Goal: Learn about a topic: Learn about a topic

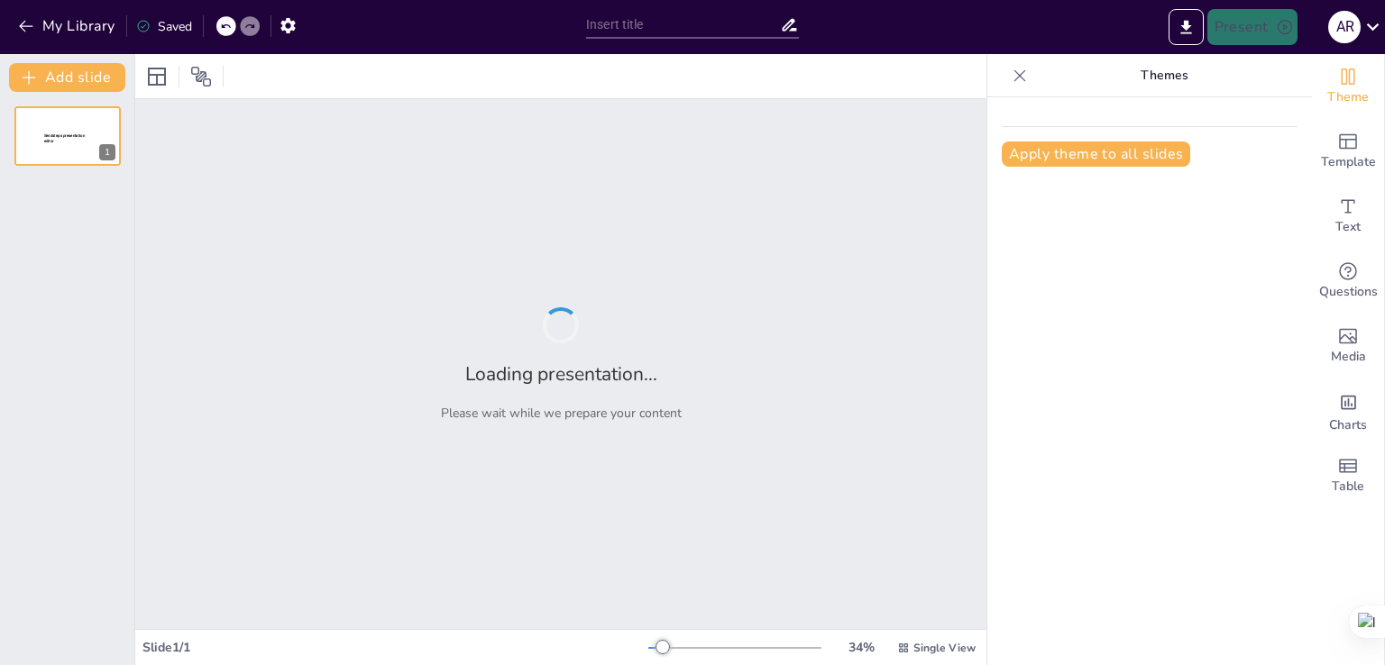
type input "Mewujudkan Kewirausahaan Kreatif: Strategi dan Peluang di Bidang Teknik Kompute…"
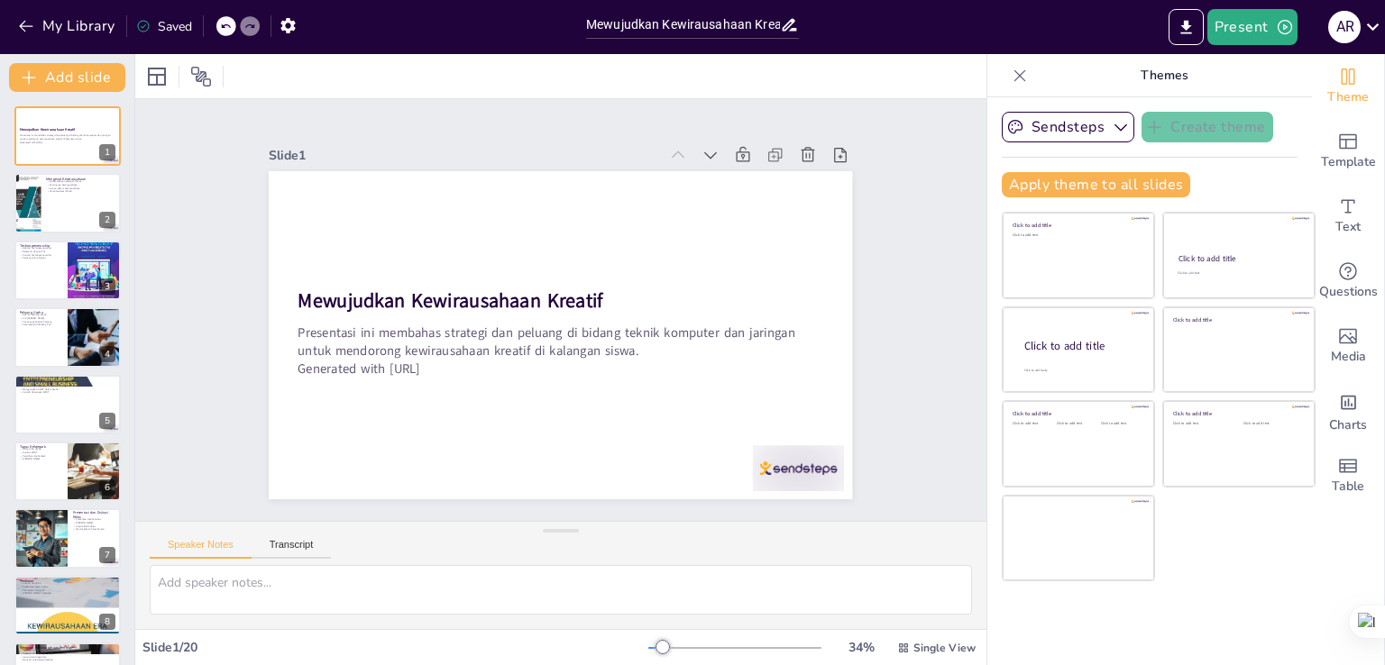
checkbox input "true"
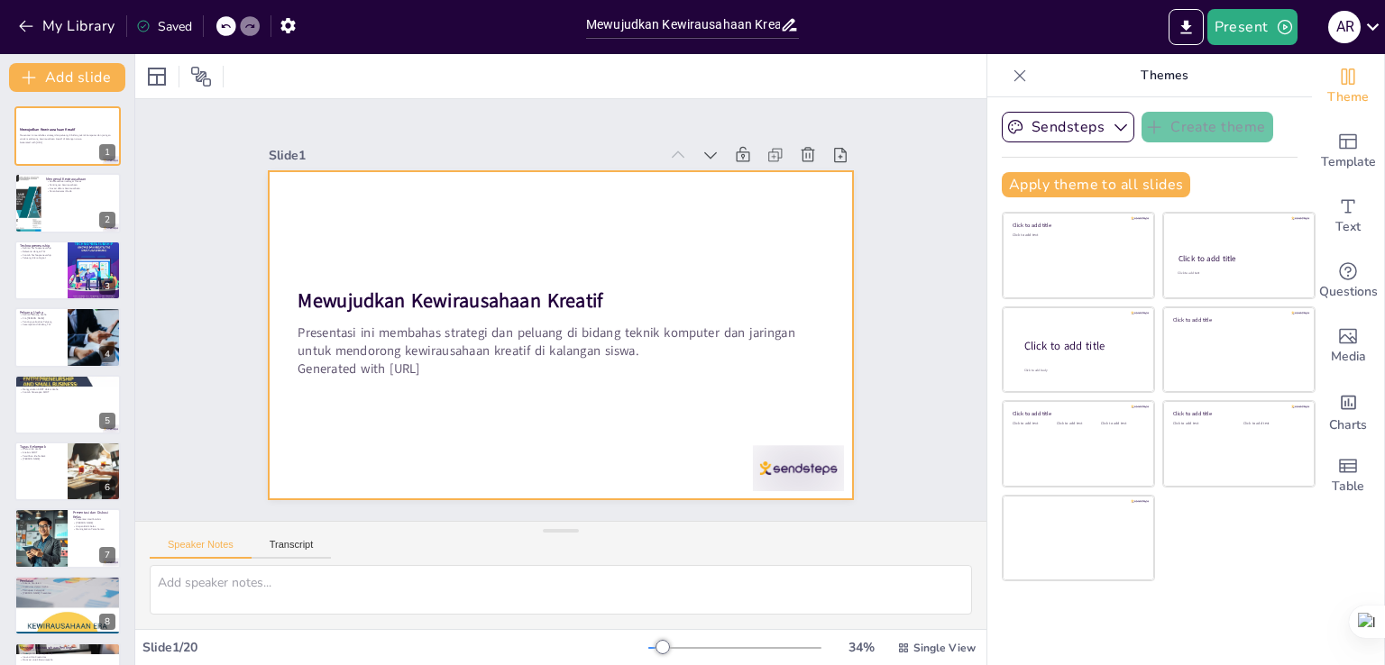
checkbox input "true"
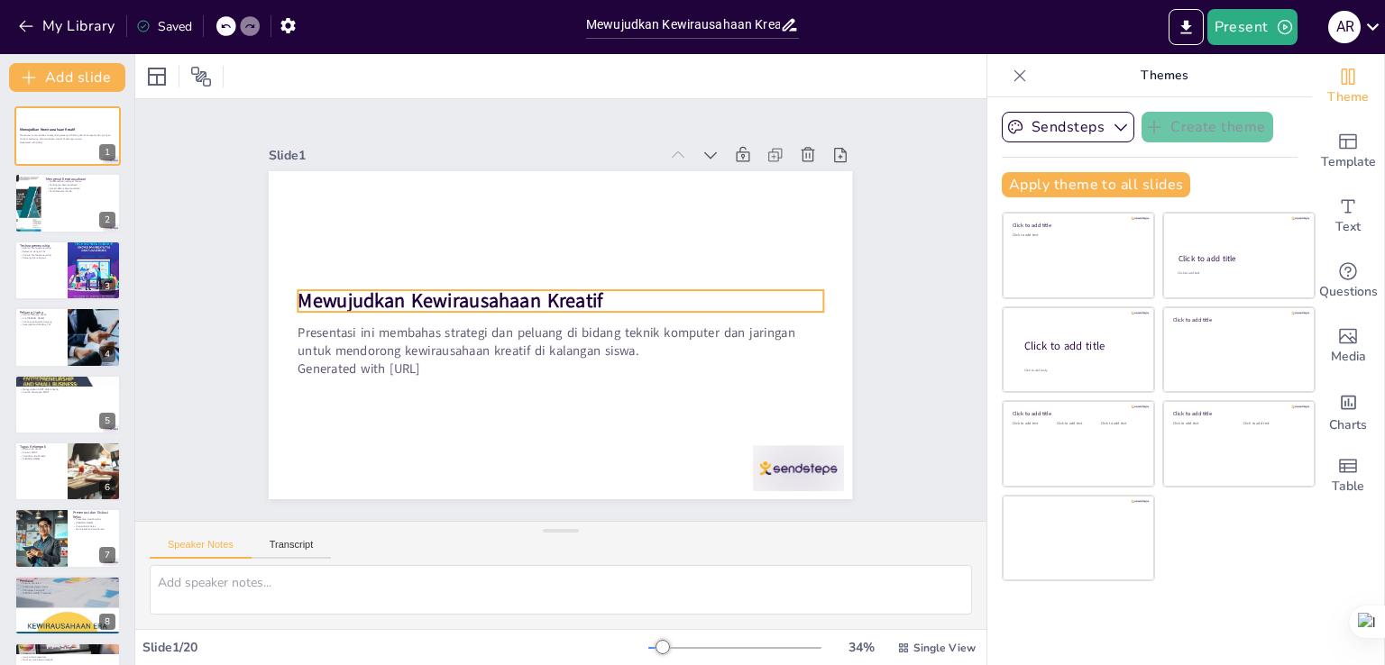
checkbox input "true"
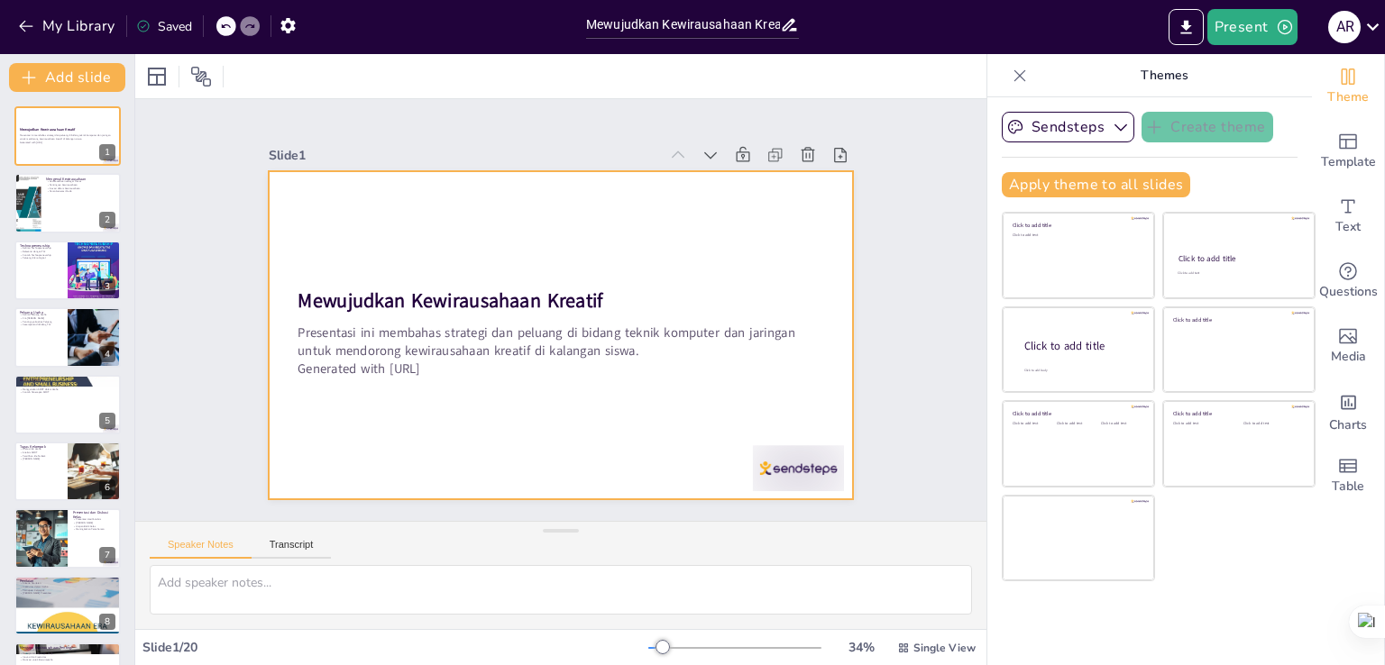
checkbox input "true"
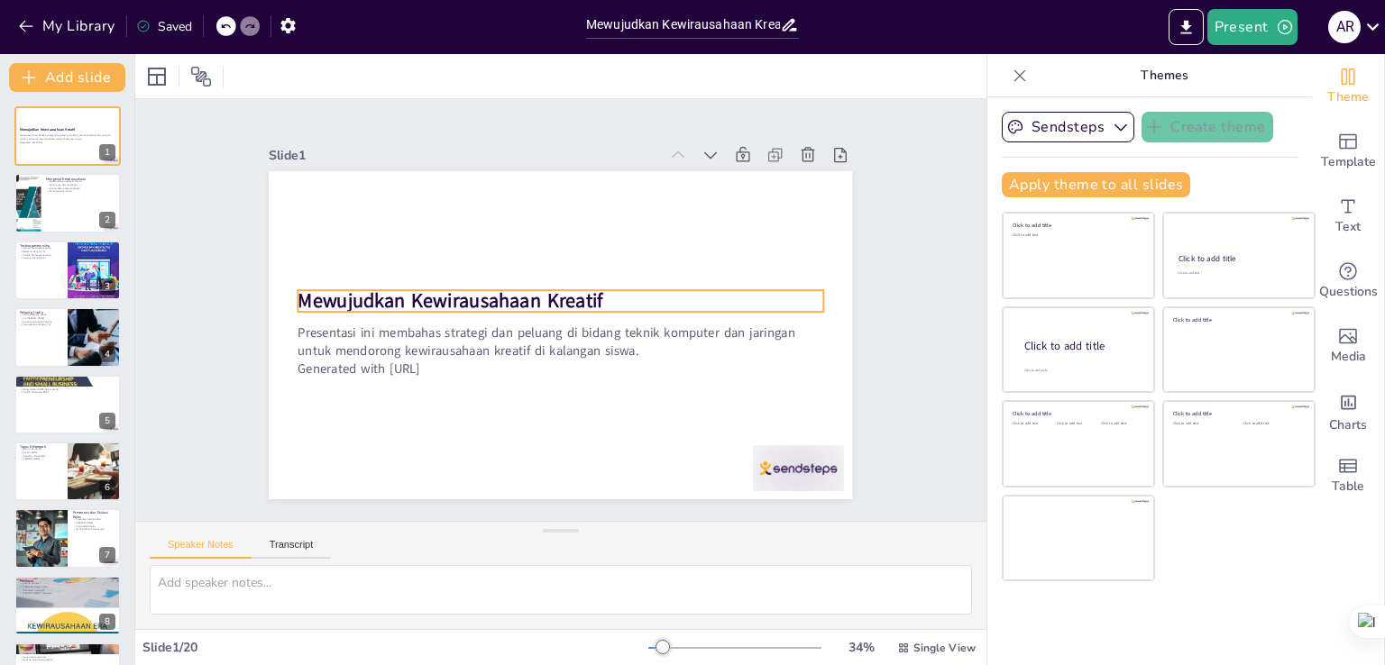
checkbox input "true"
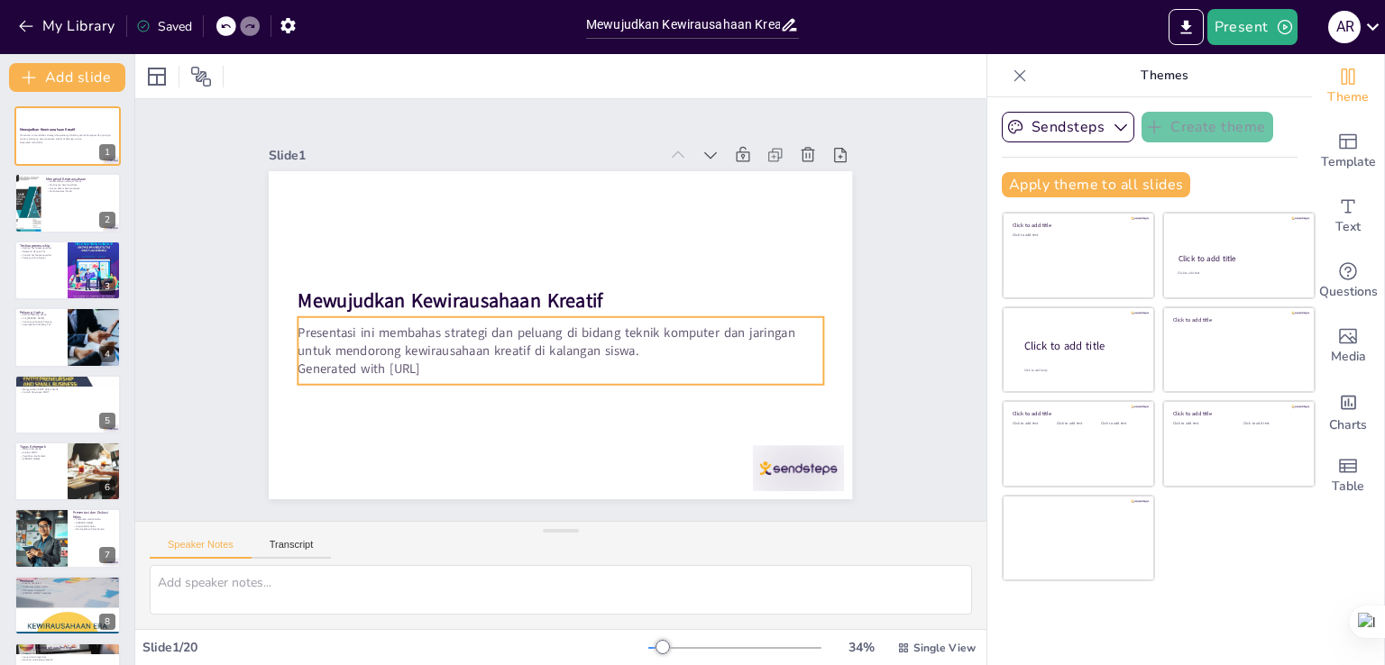
checkbox input "true"
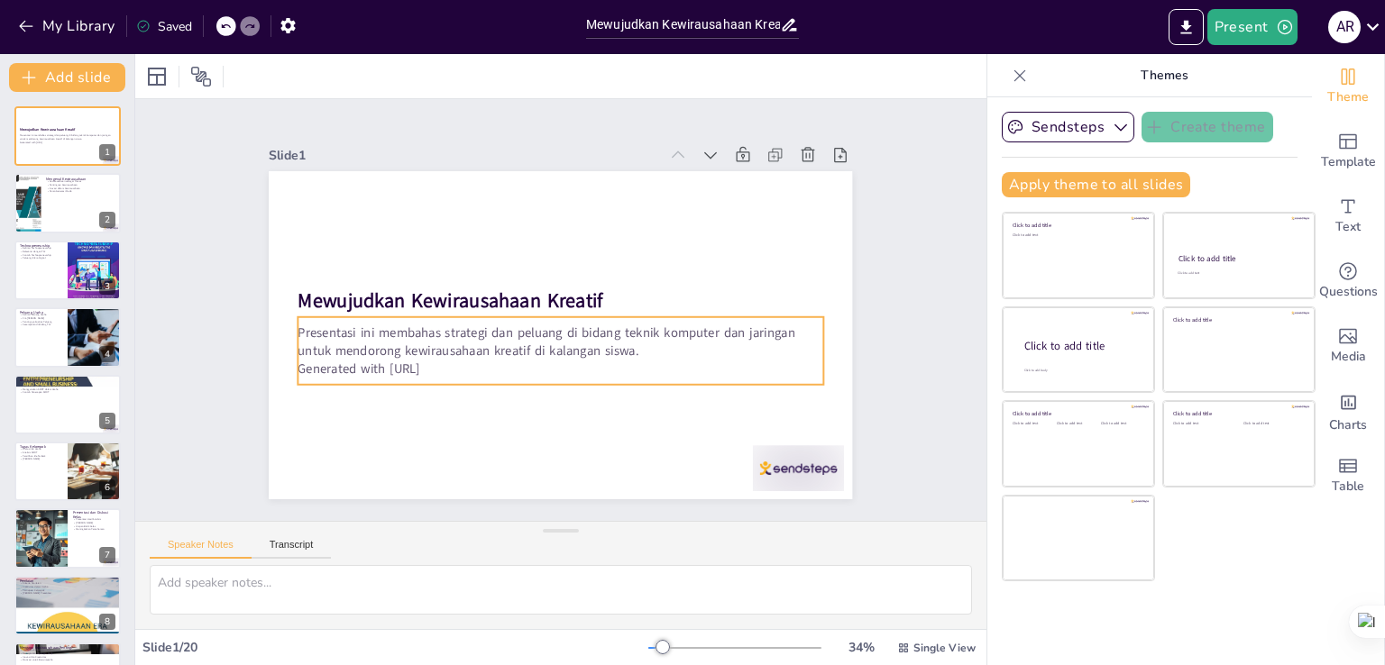
click at [661, 315] on div "Presentasi ini membahas strategi dan peluang di bidang teknik komputer dan jari…" at bounding box center [523, 294] width 275 height 508
checkbox input "true"
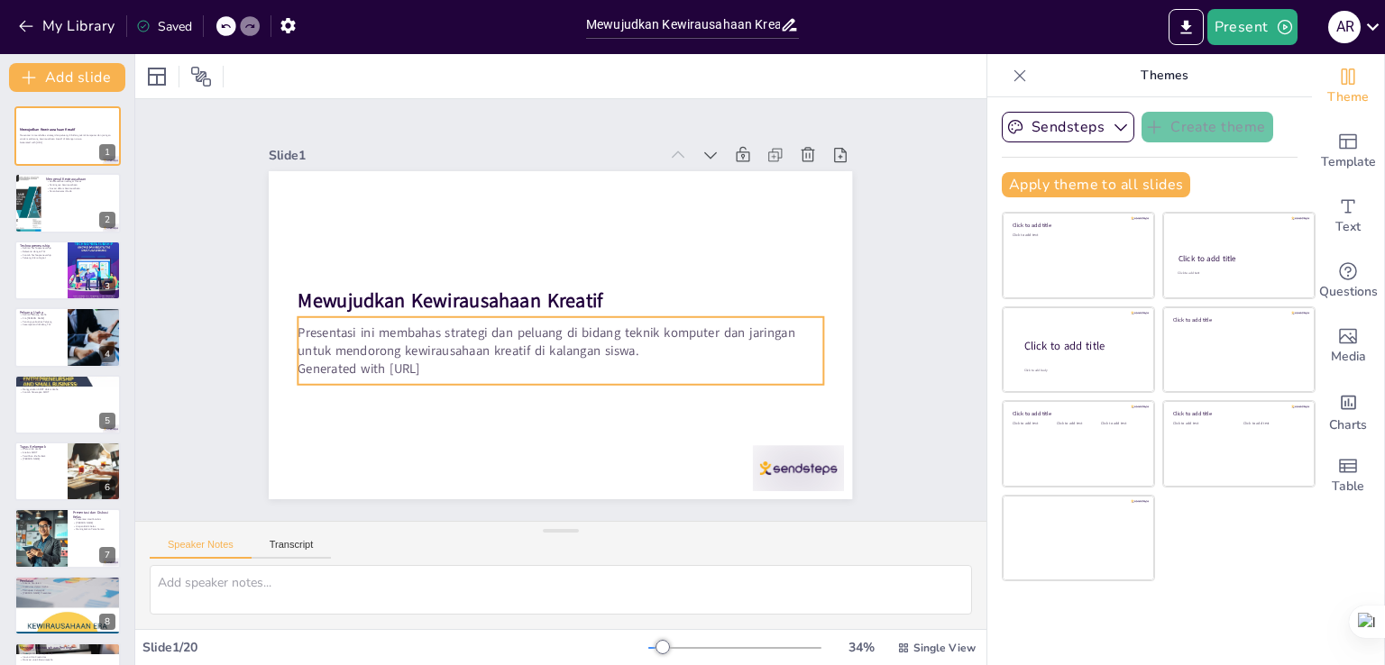
checkbox input "true"
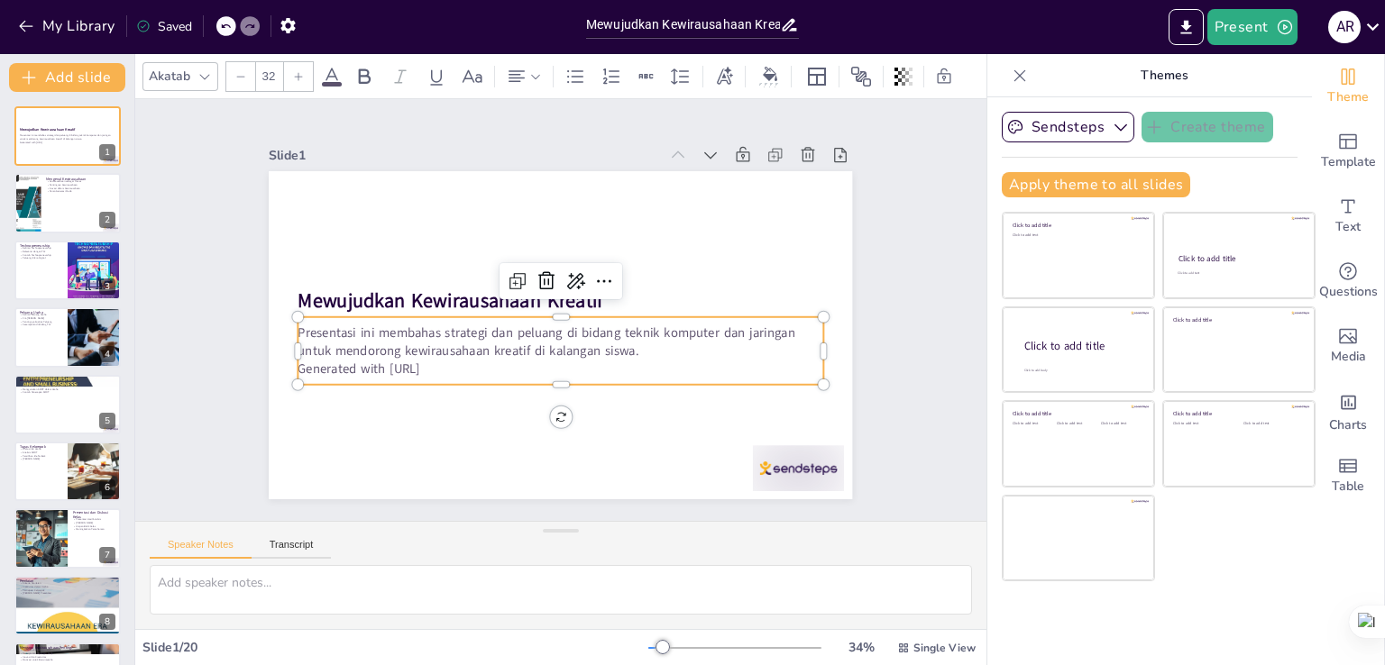
checkbox input "true"
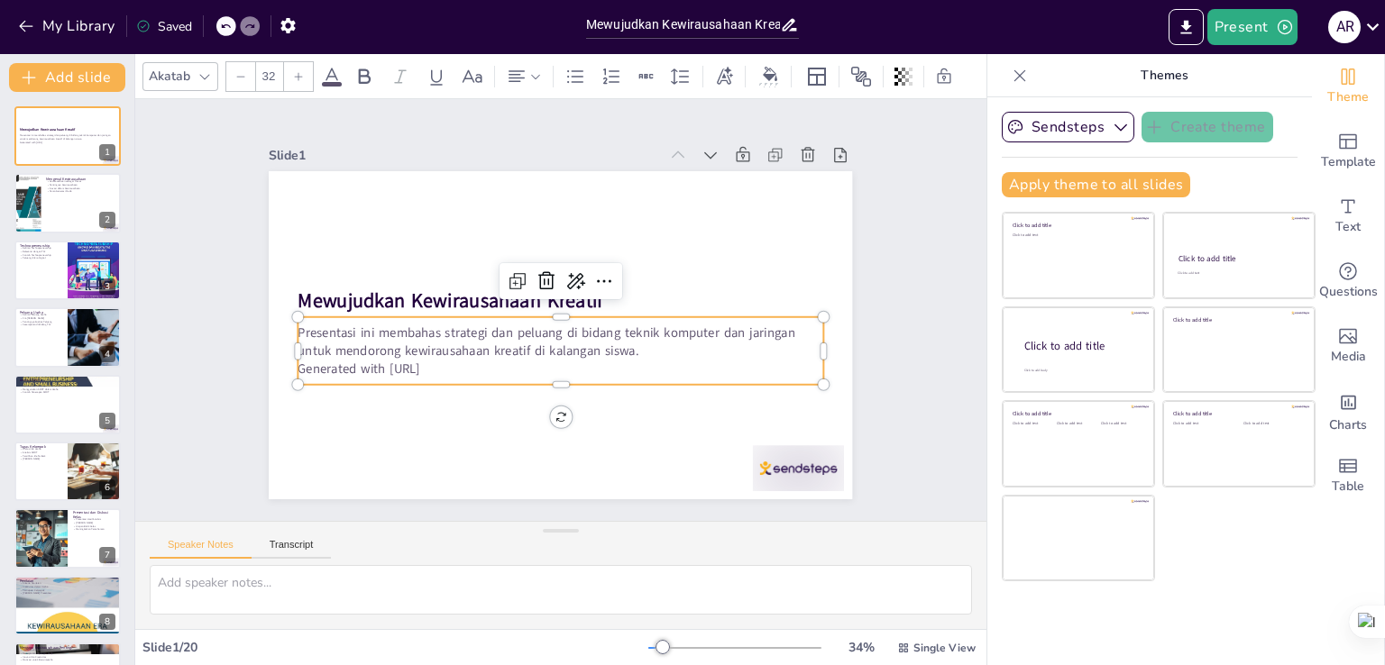
checkbox input "true"
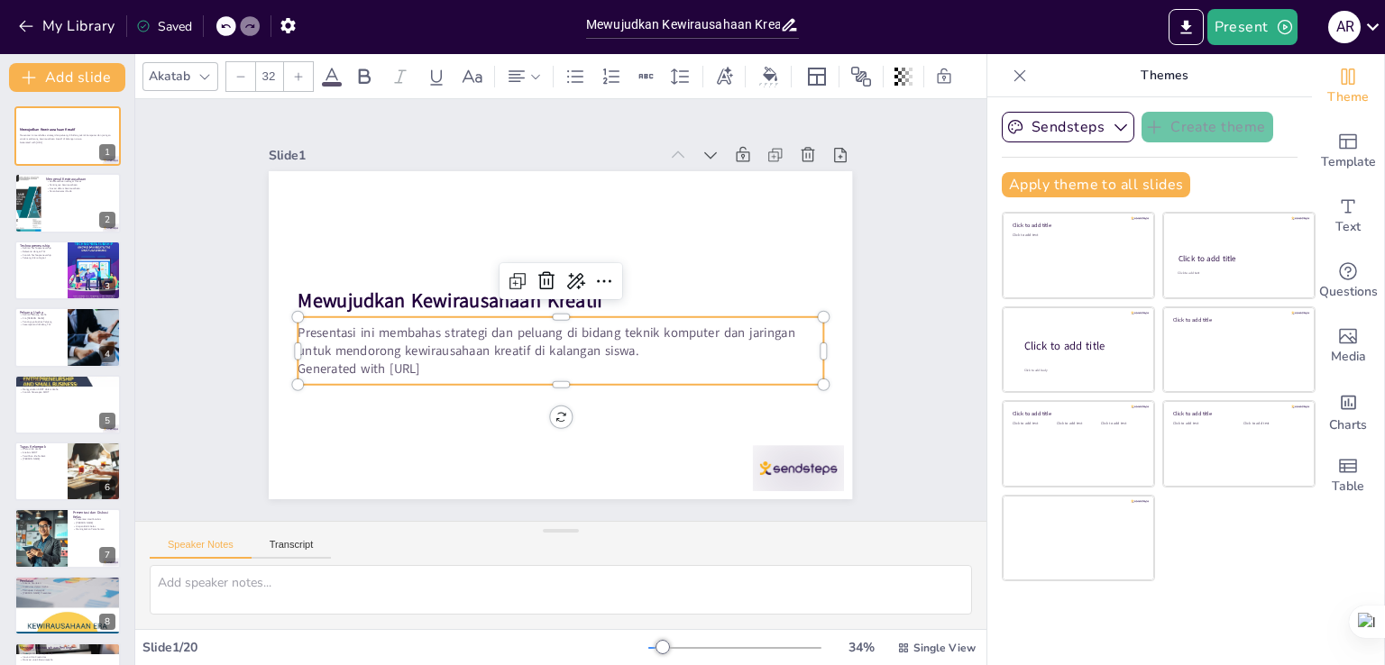
checkbox input "true"
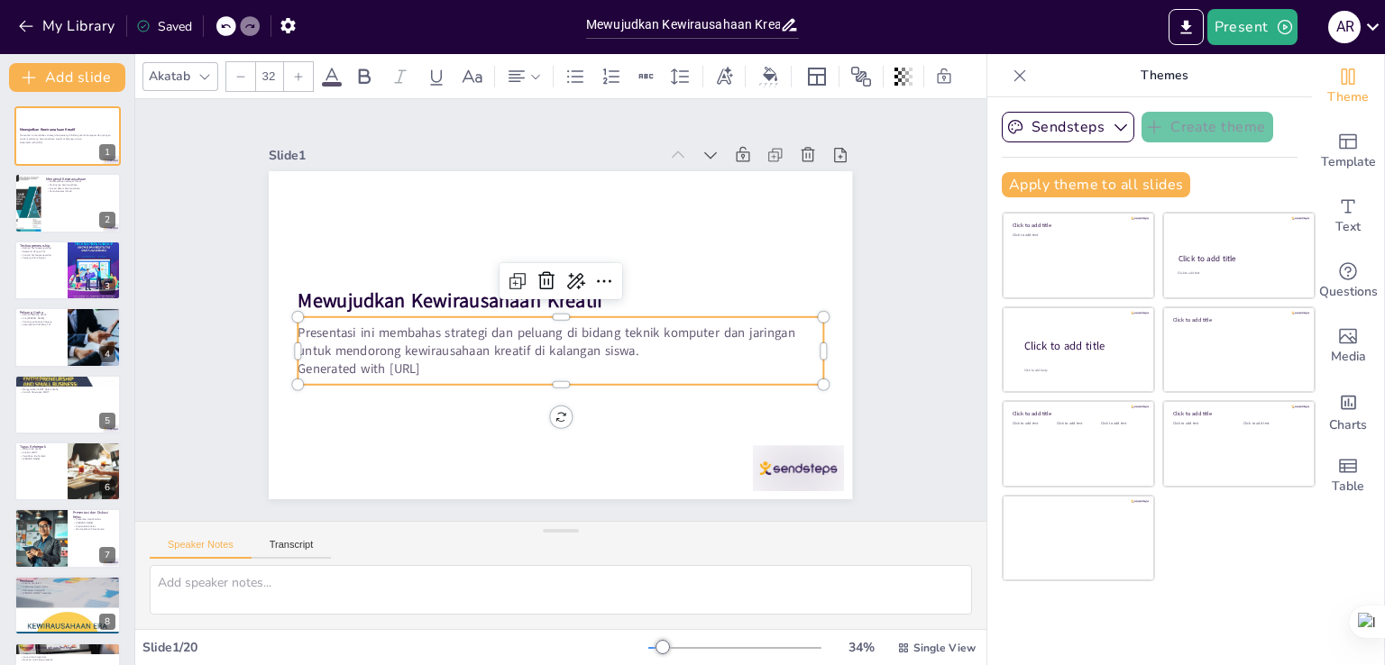
click at [692, 376] on div "Presentasi ini membahas strategi dan peluang di bidang teknik komputer dan jari…" at bounding box center [599, 322] width 227 height 520
checkbox input "true"
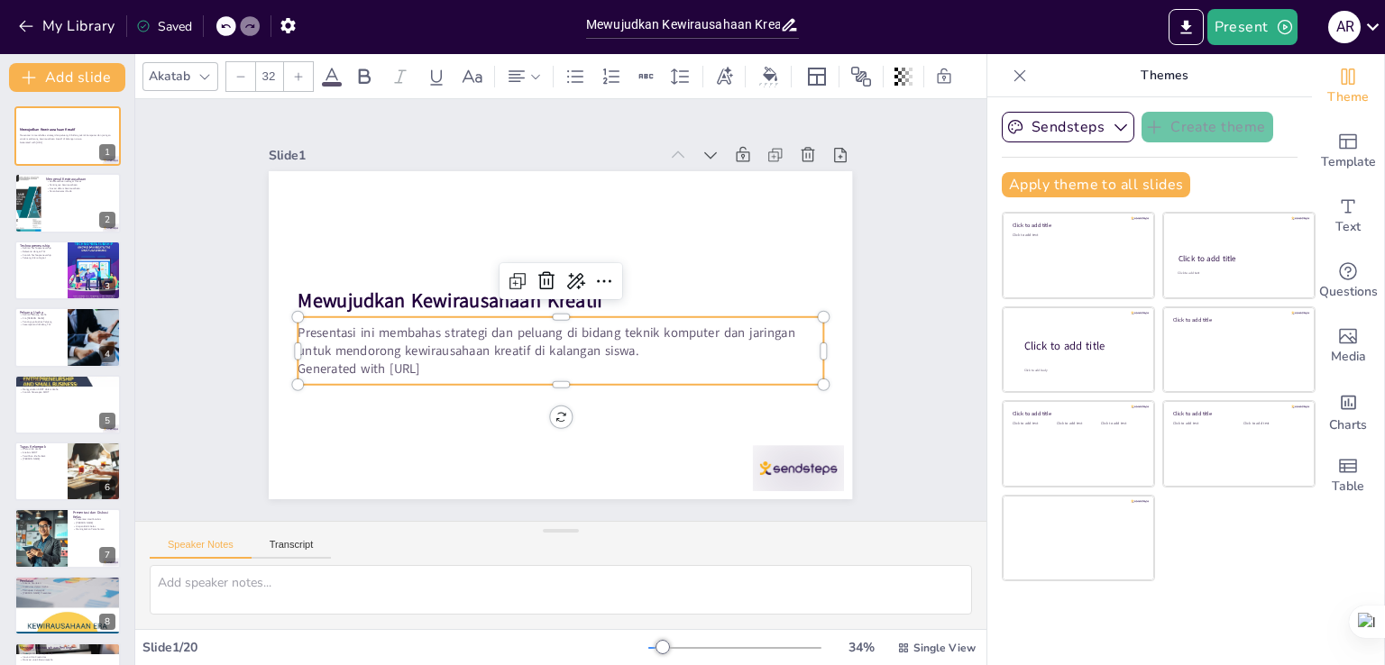
checkbox input "true"
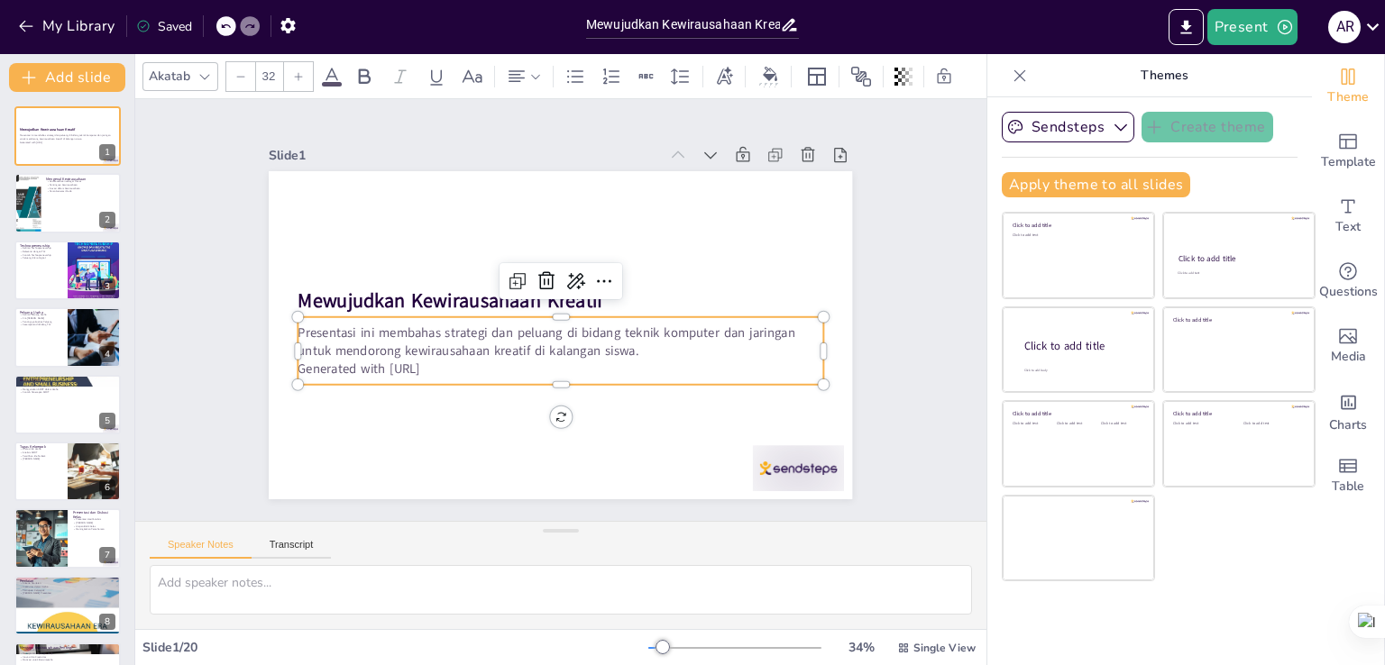
checkbox input "true"
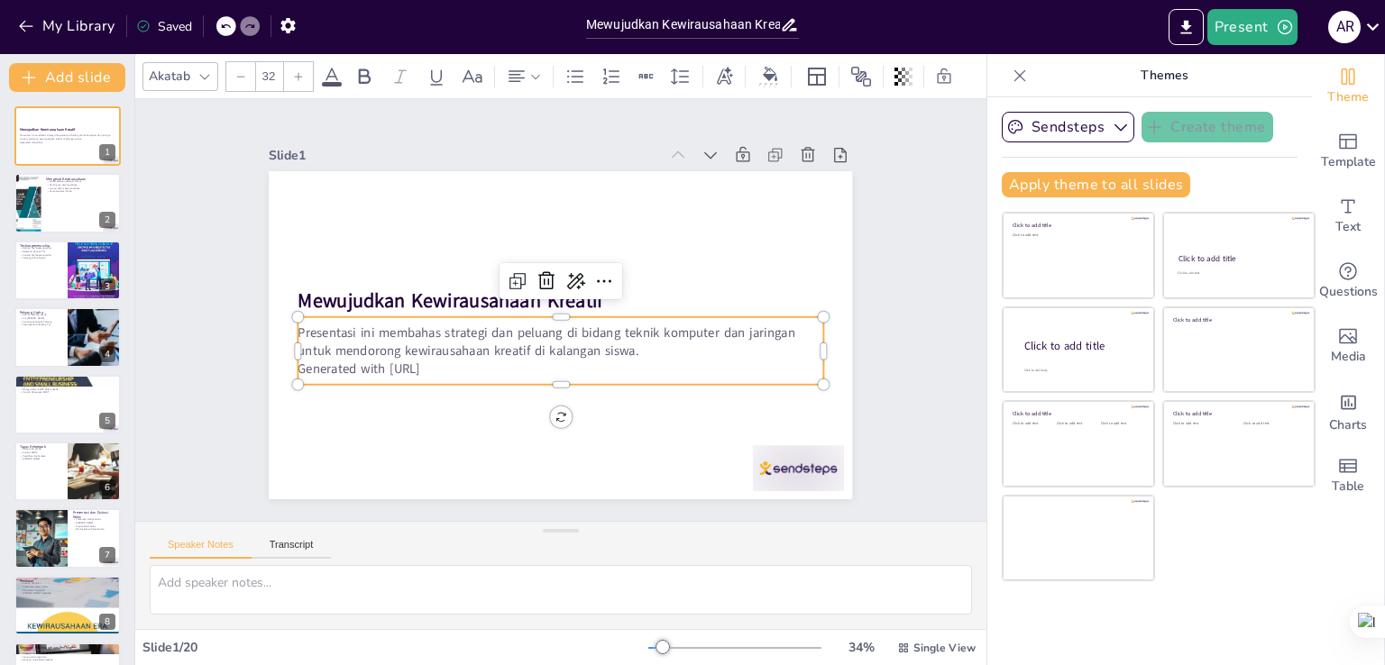
checkbox input "true"
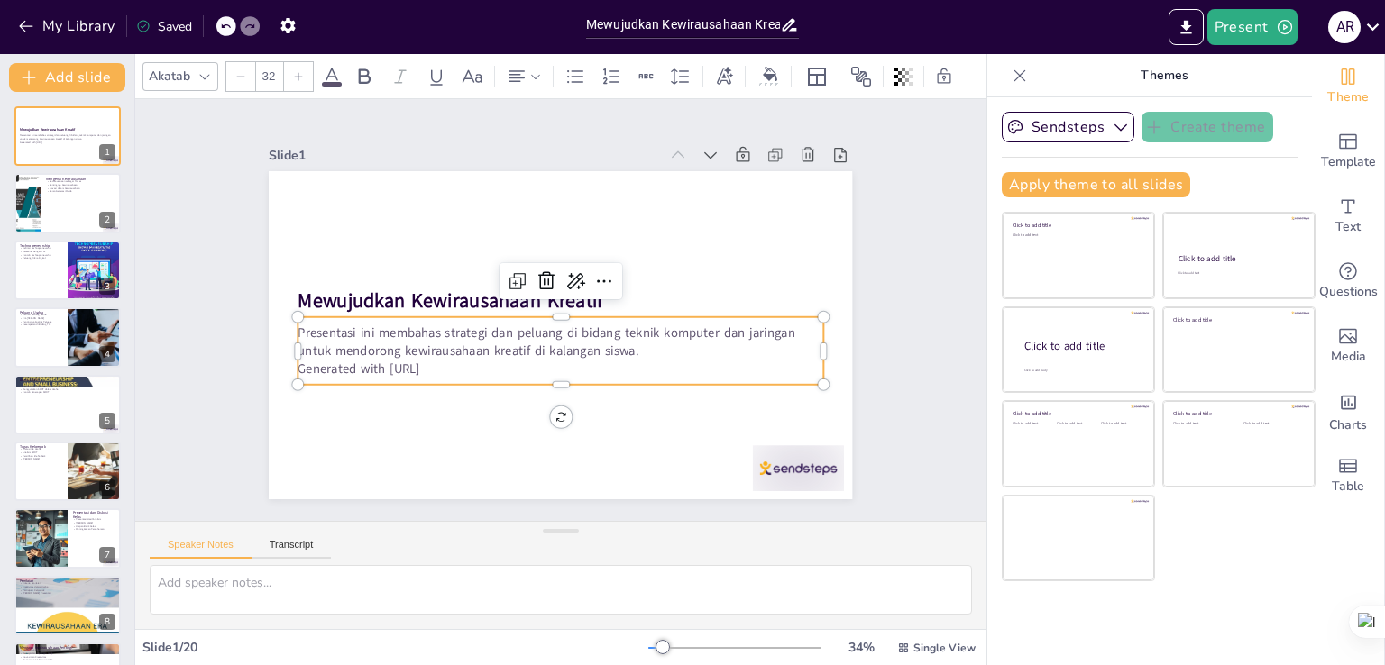
checkbox input "true"
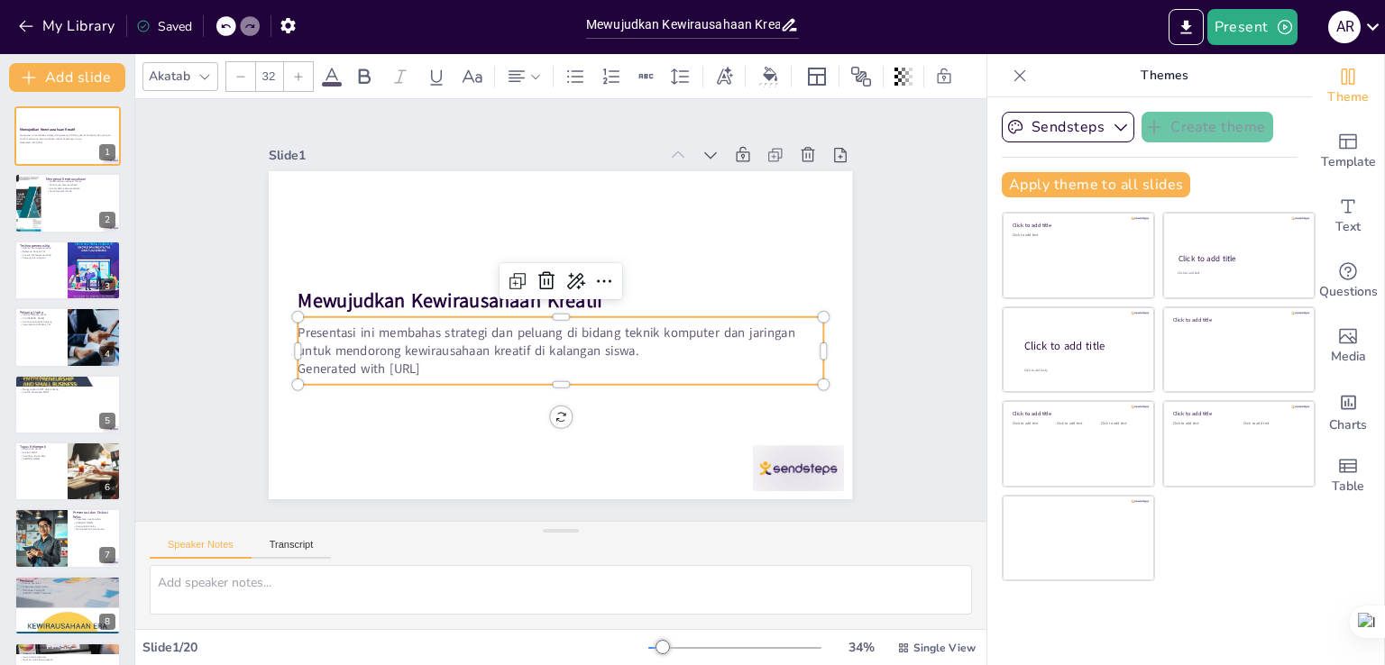
checkbox input "true"
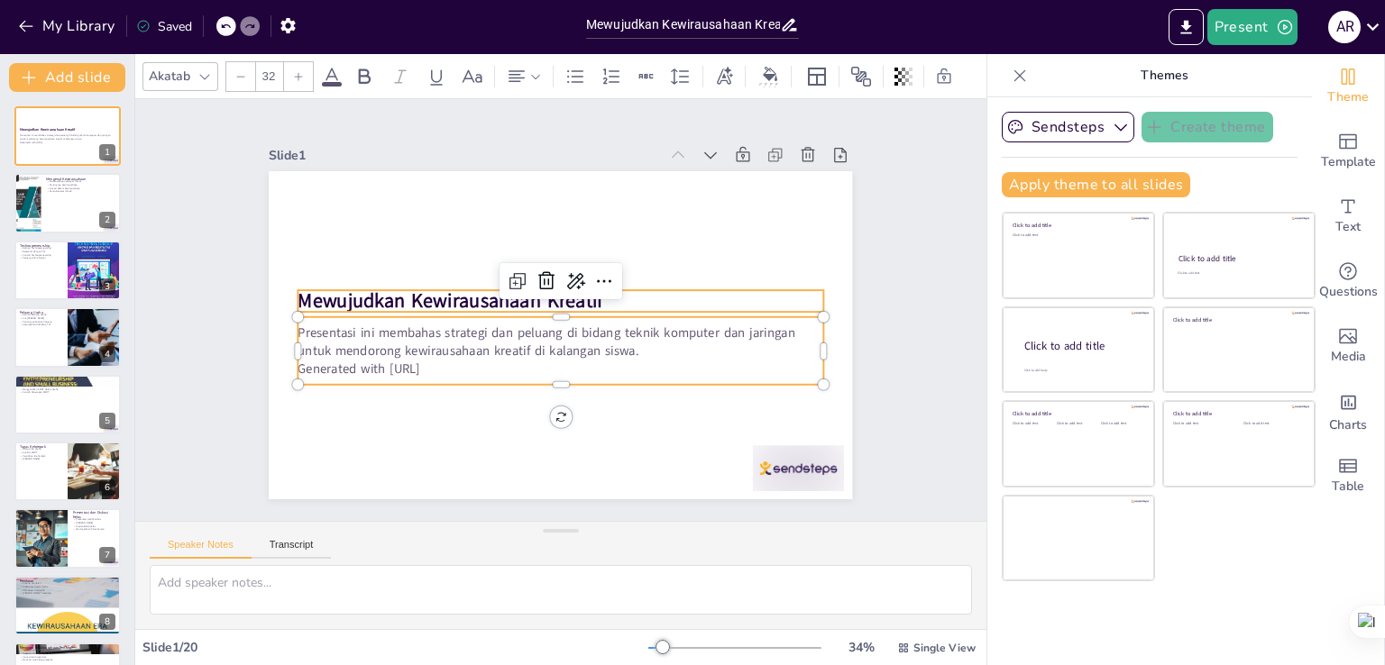
checkbox input "true"
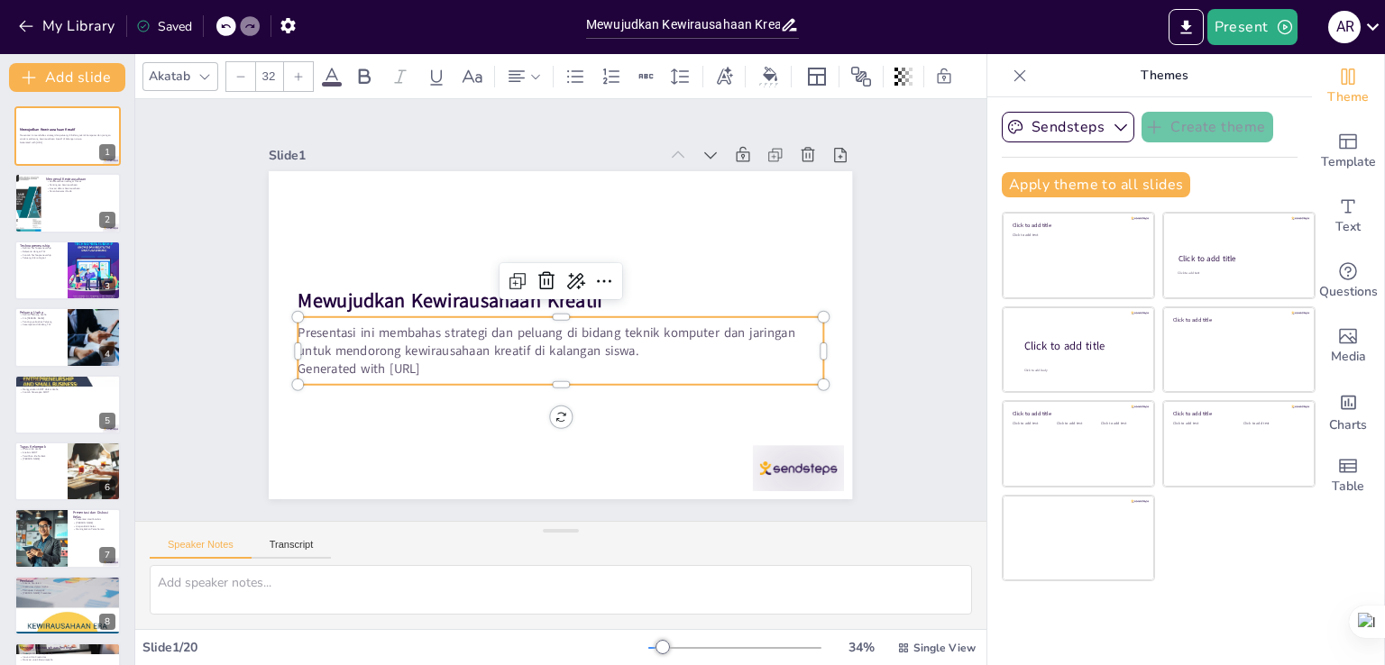
checkbox input "true"
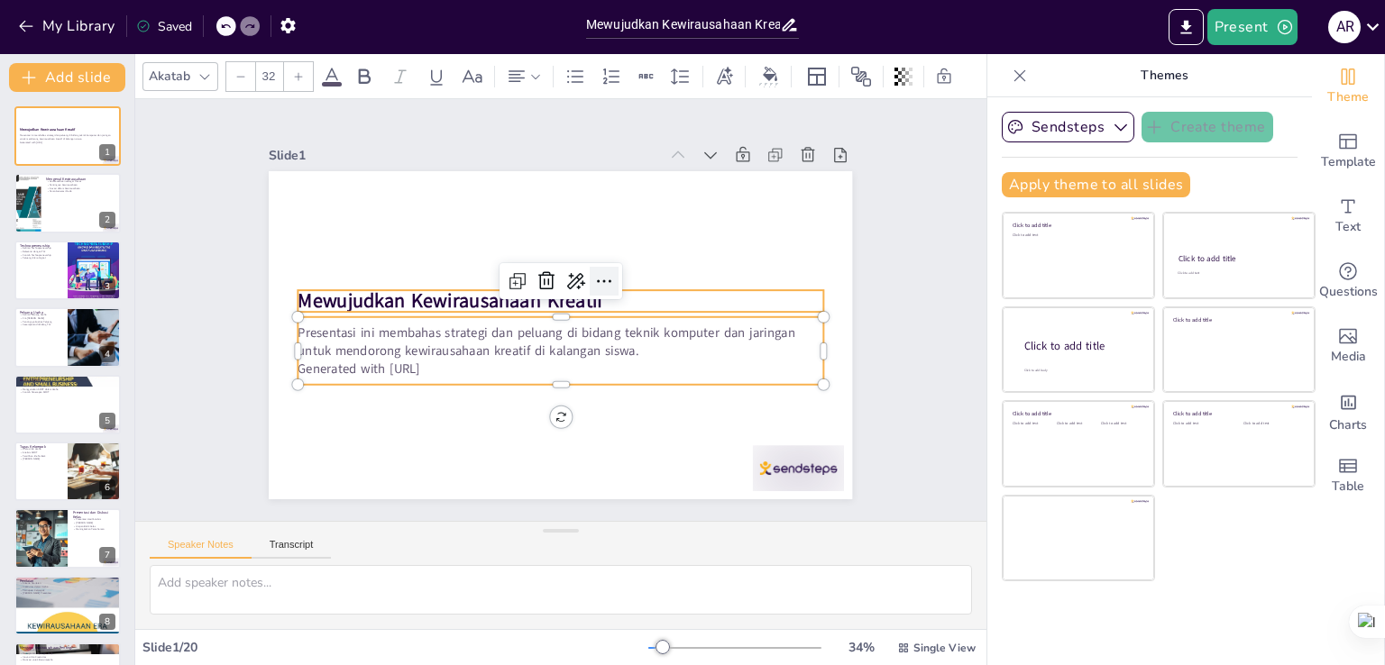
checkbox input "true"
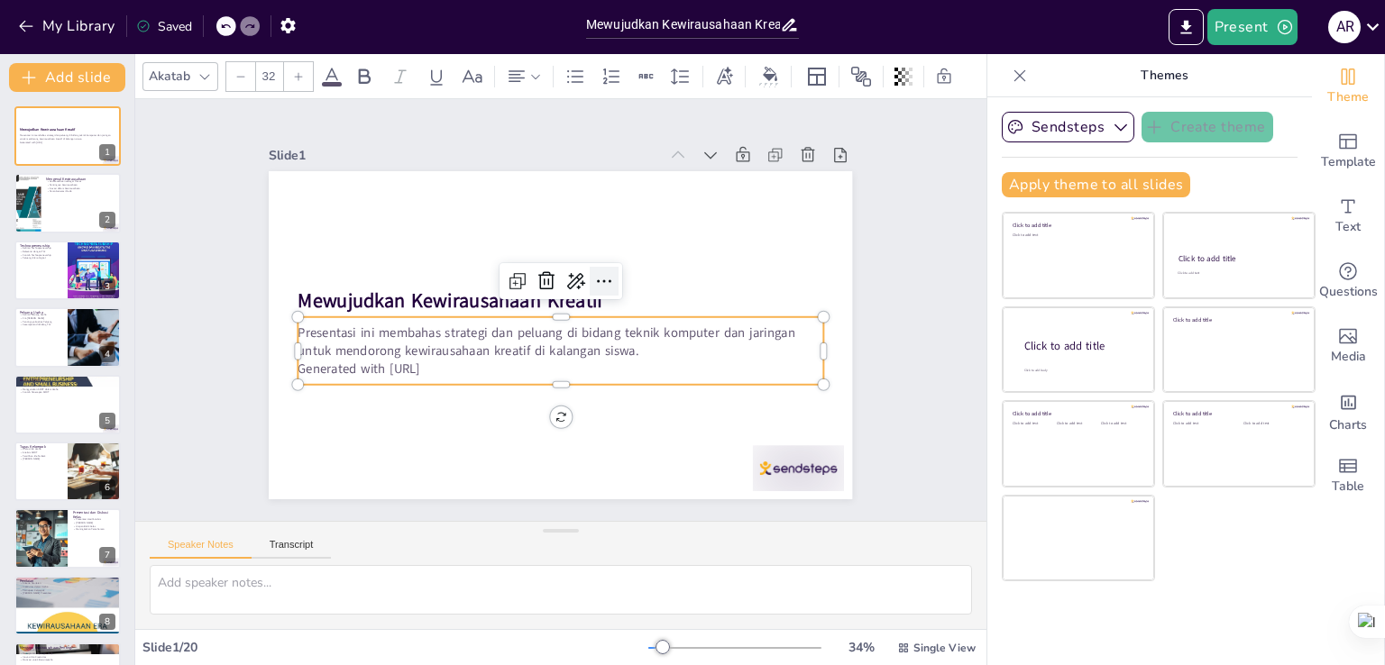
click at [572, 273] on icon at bounding box center [558, 258] width 30 height 30
checkbox input "true"
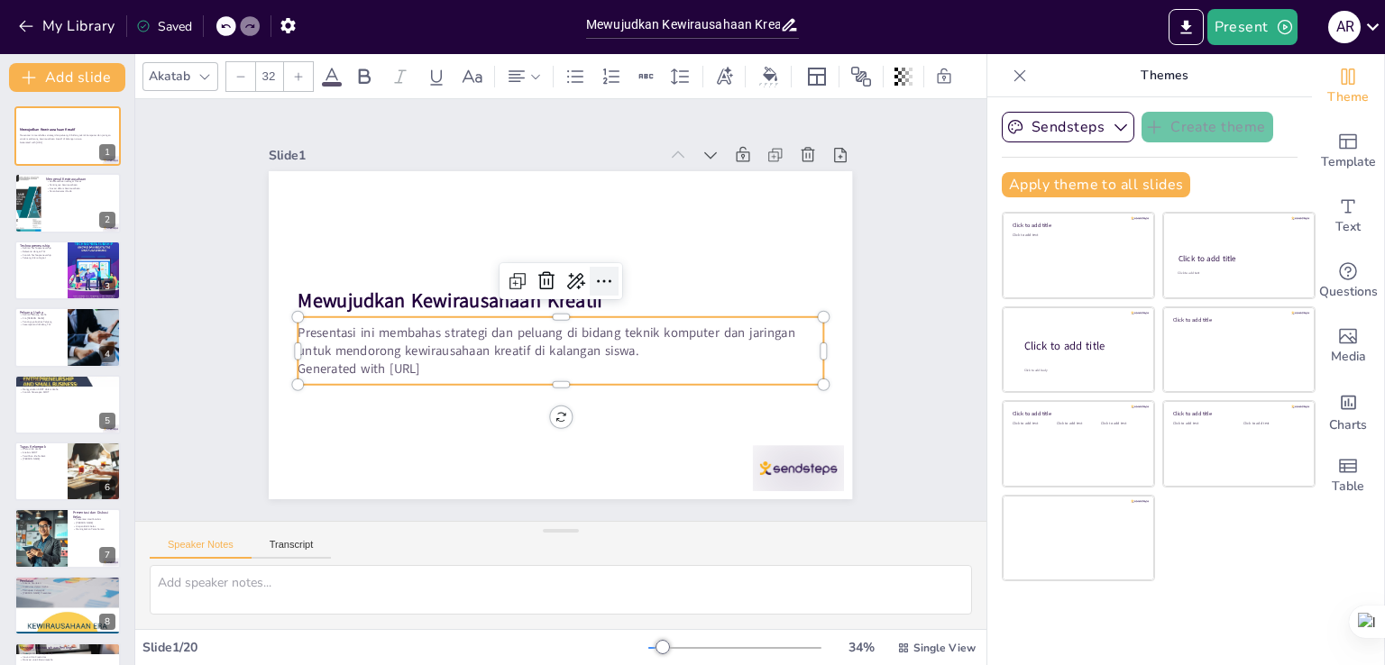
checkbox input "true"
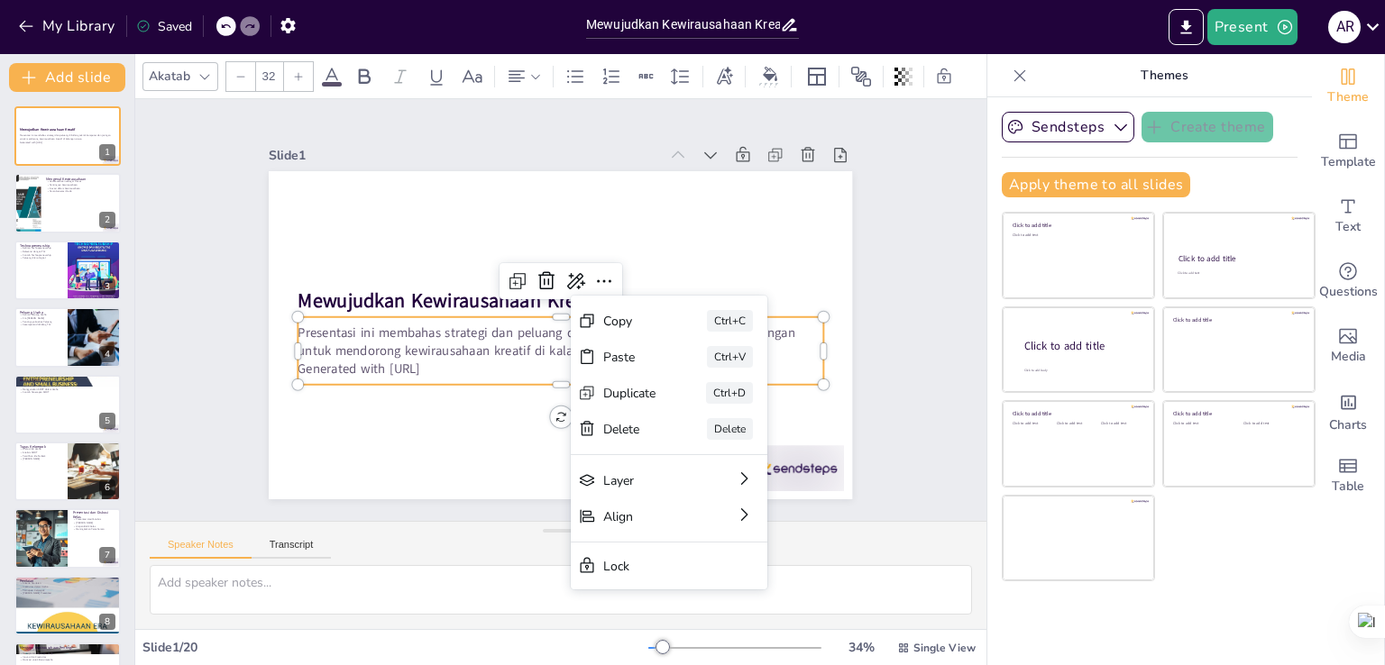
checkbox input "true"
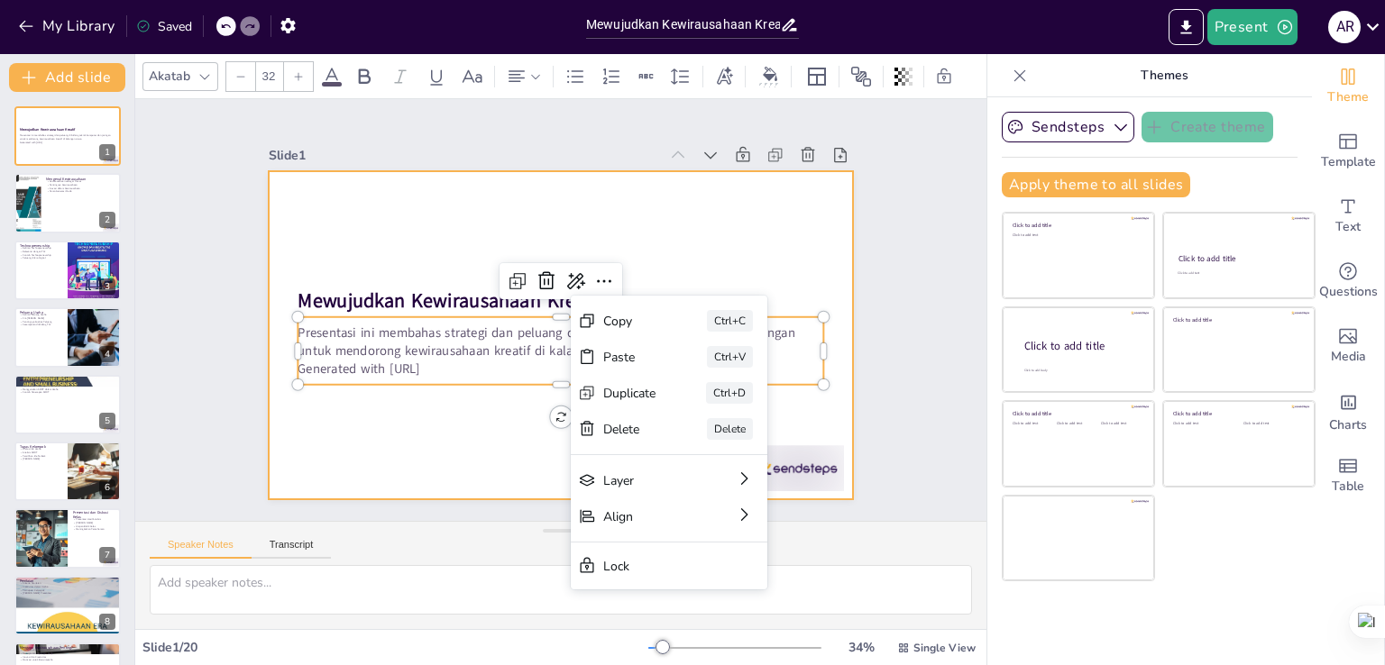
checkbox input "true"
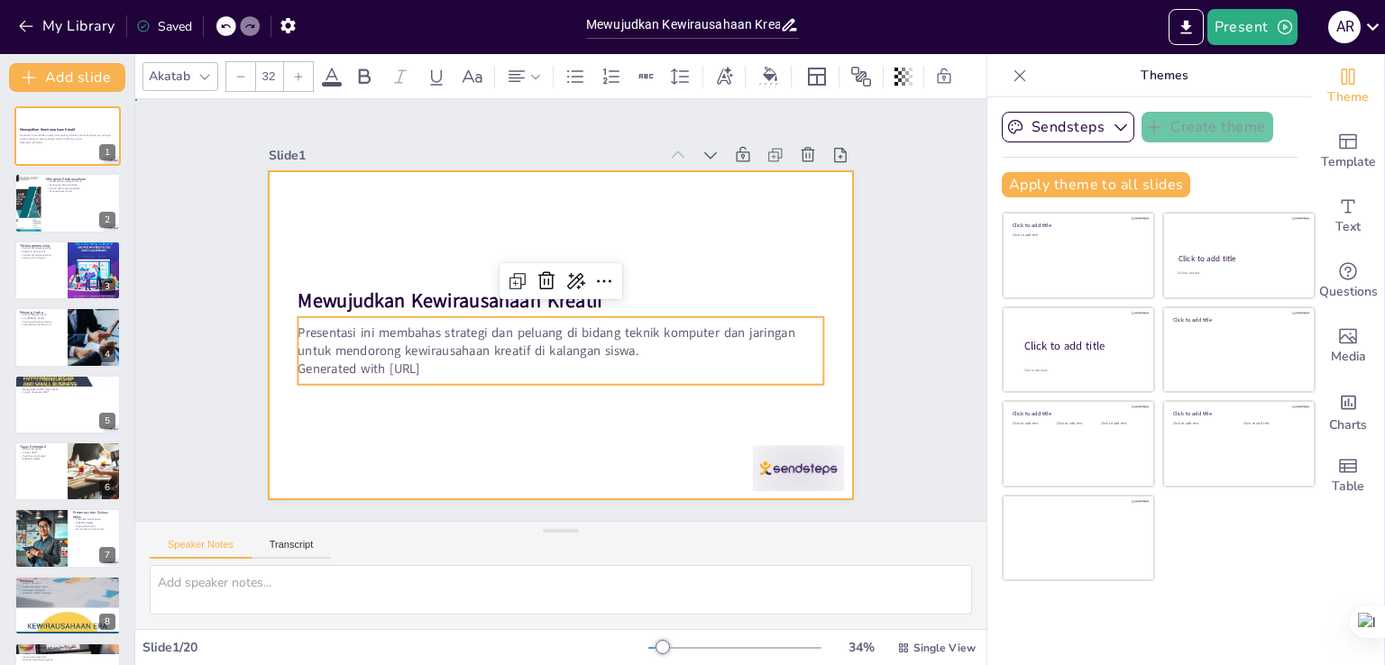
click at [746, 212] on div at bounding box center [579, 327] width 635 height 653
checkbox input "true"
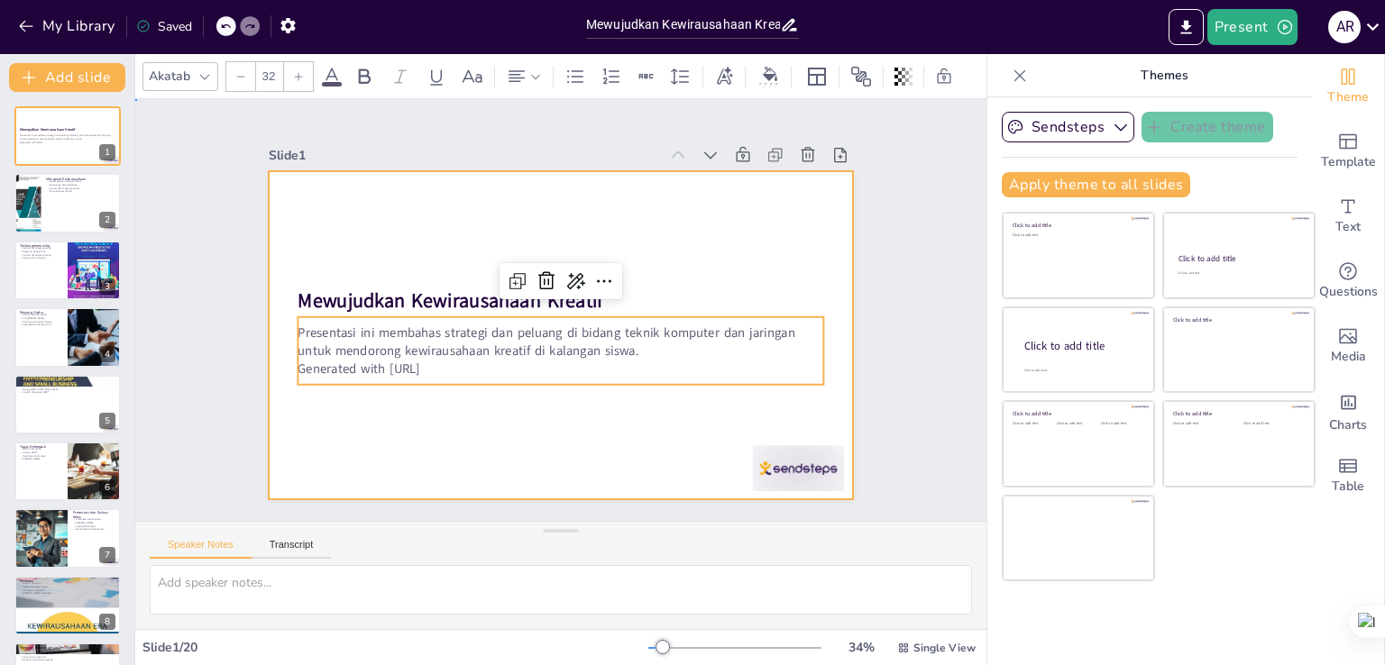
checkbox input "true"
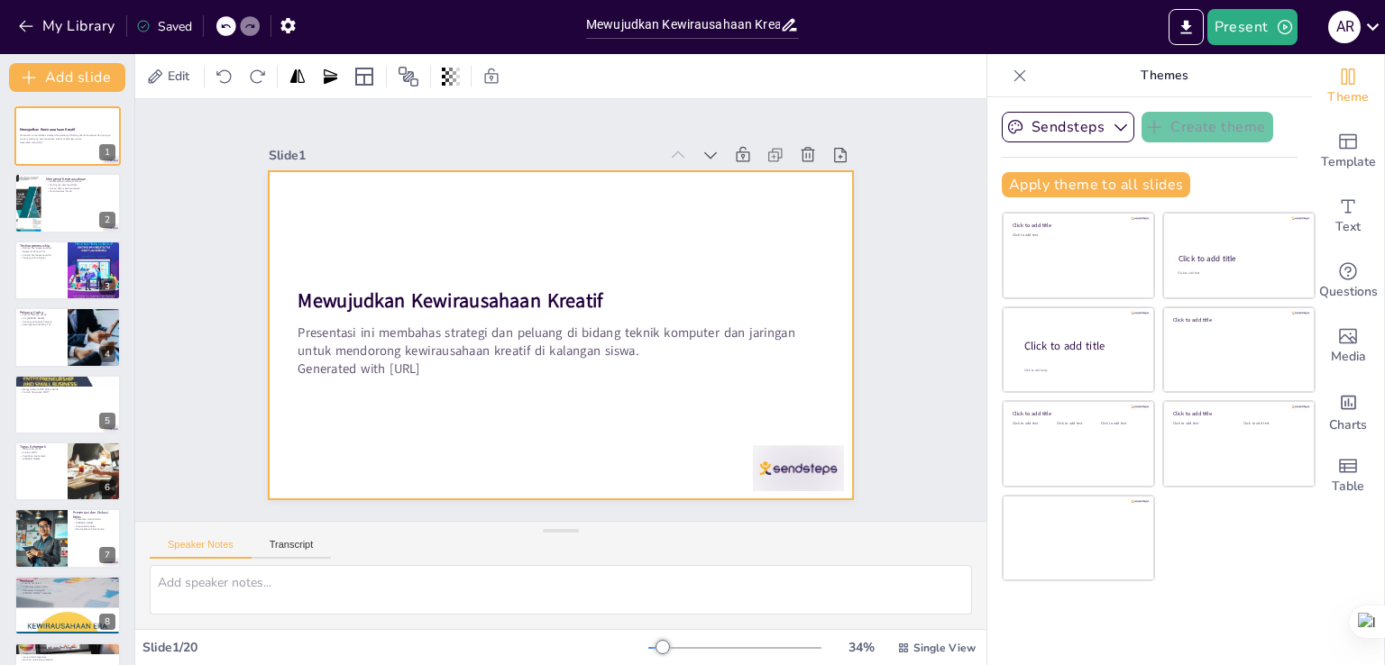
checkbox input "true"
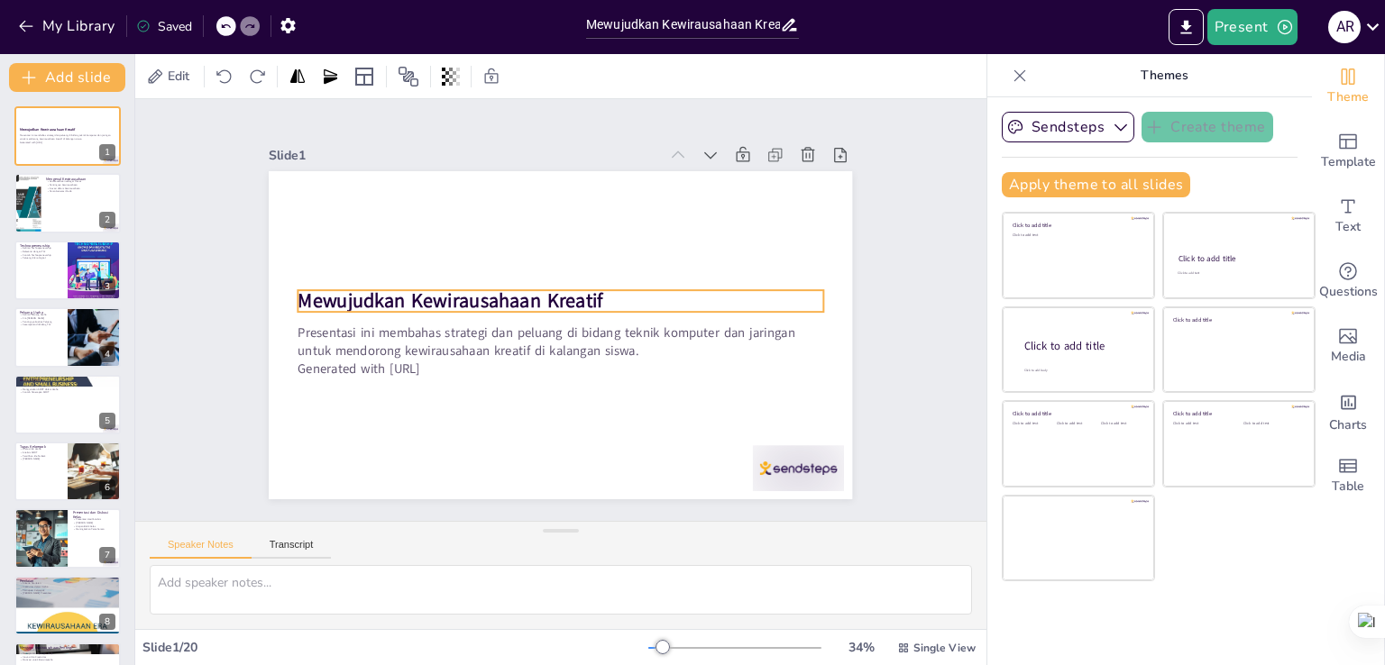
checkbox input "true"
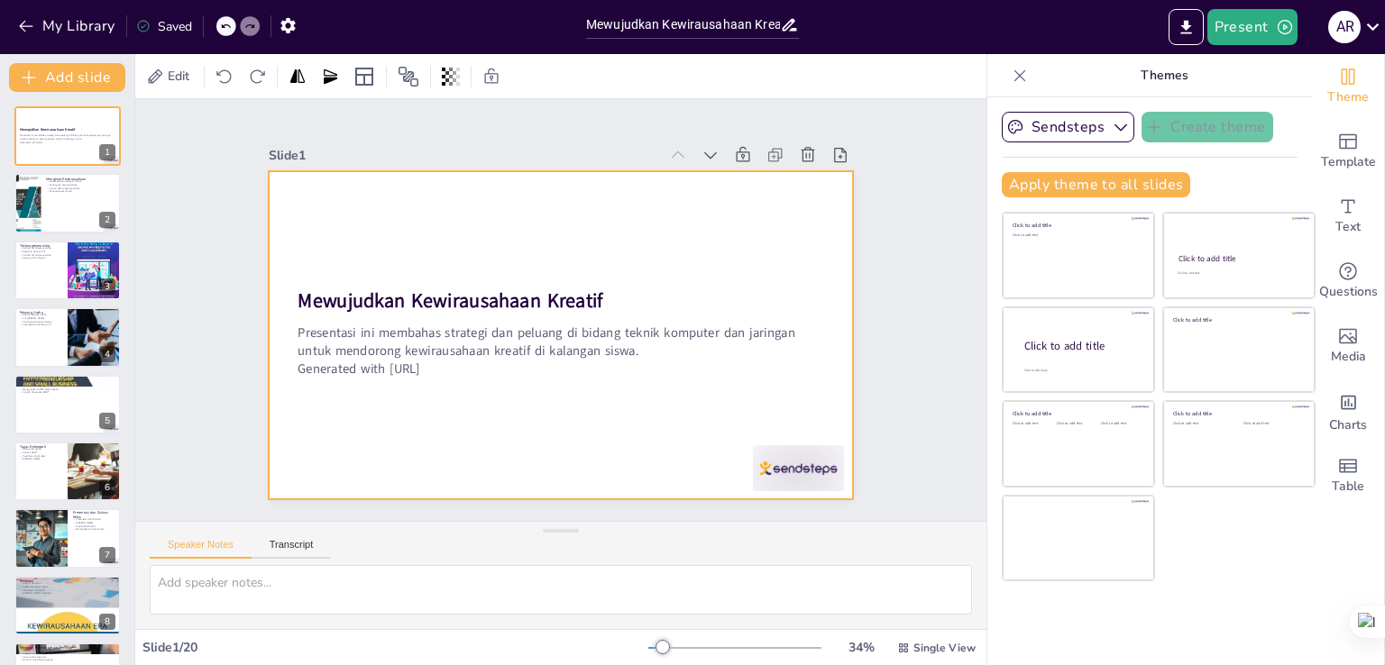
checkbox input "true"
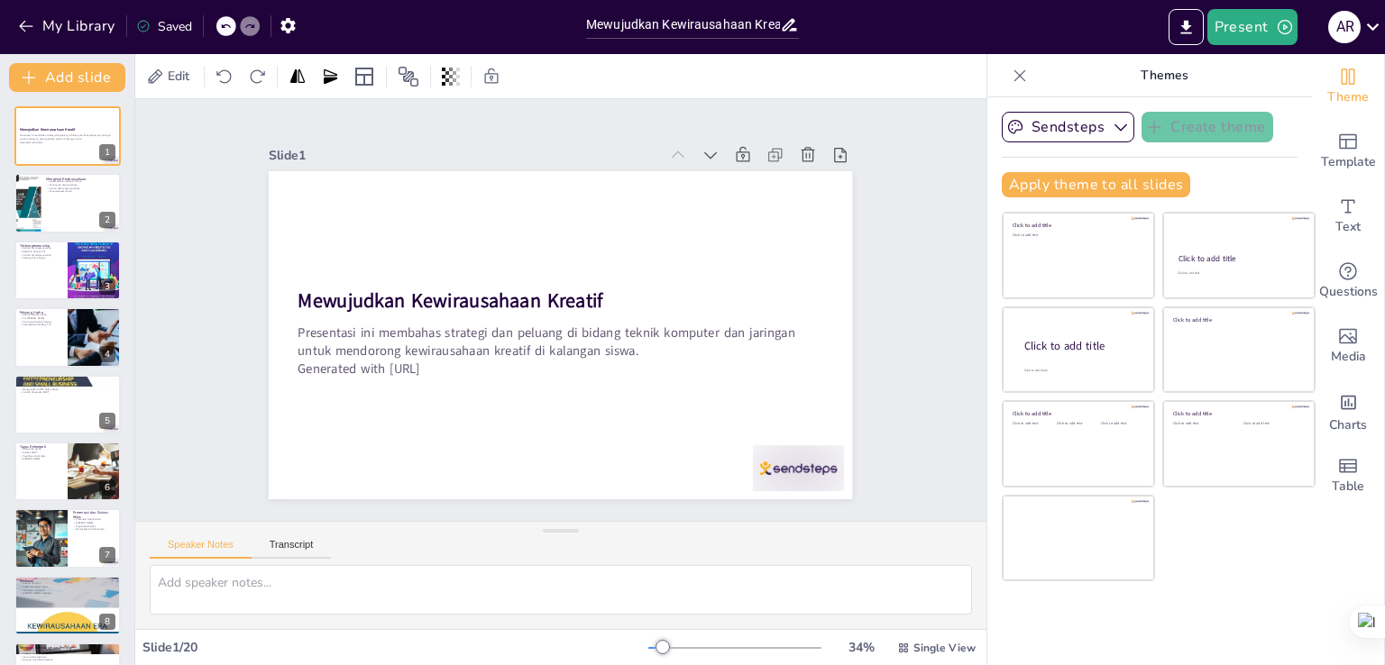
checkbox input "true"
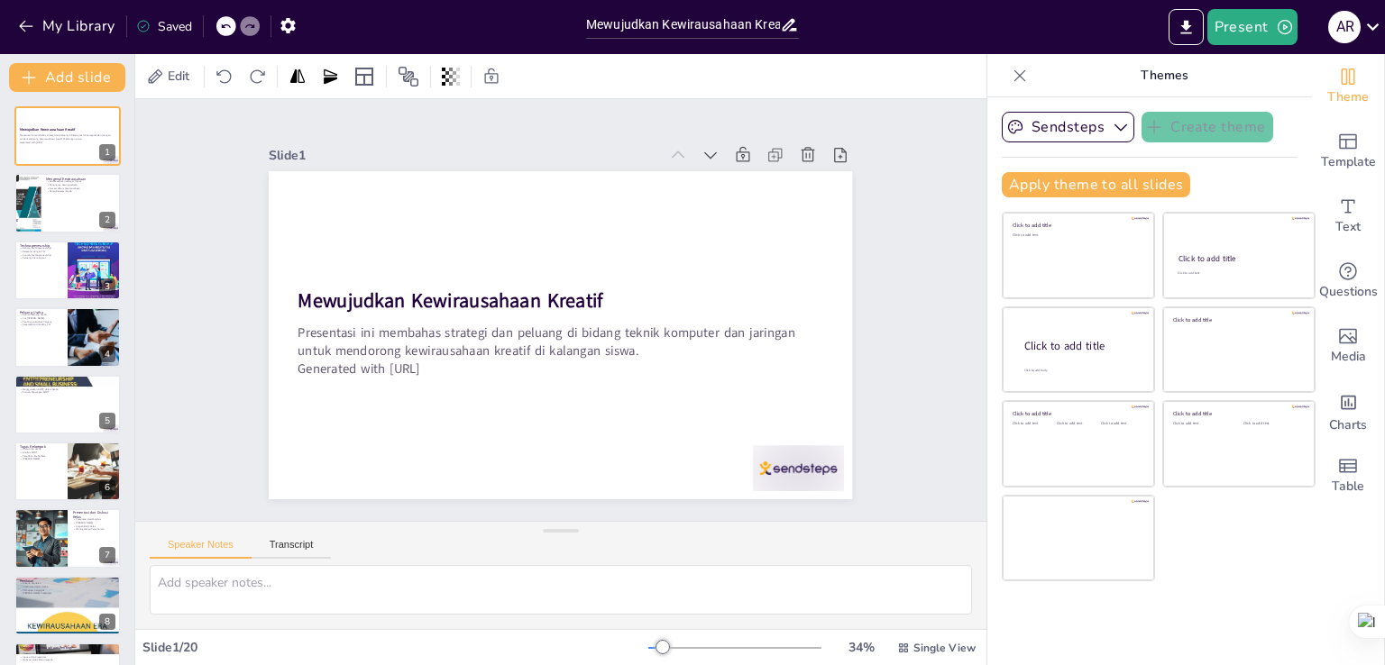
checkbox input "true"
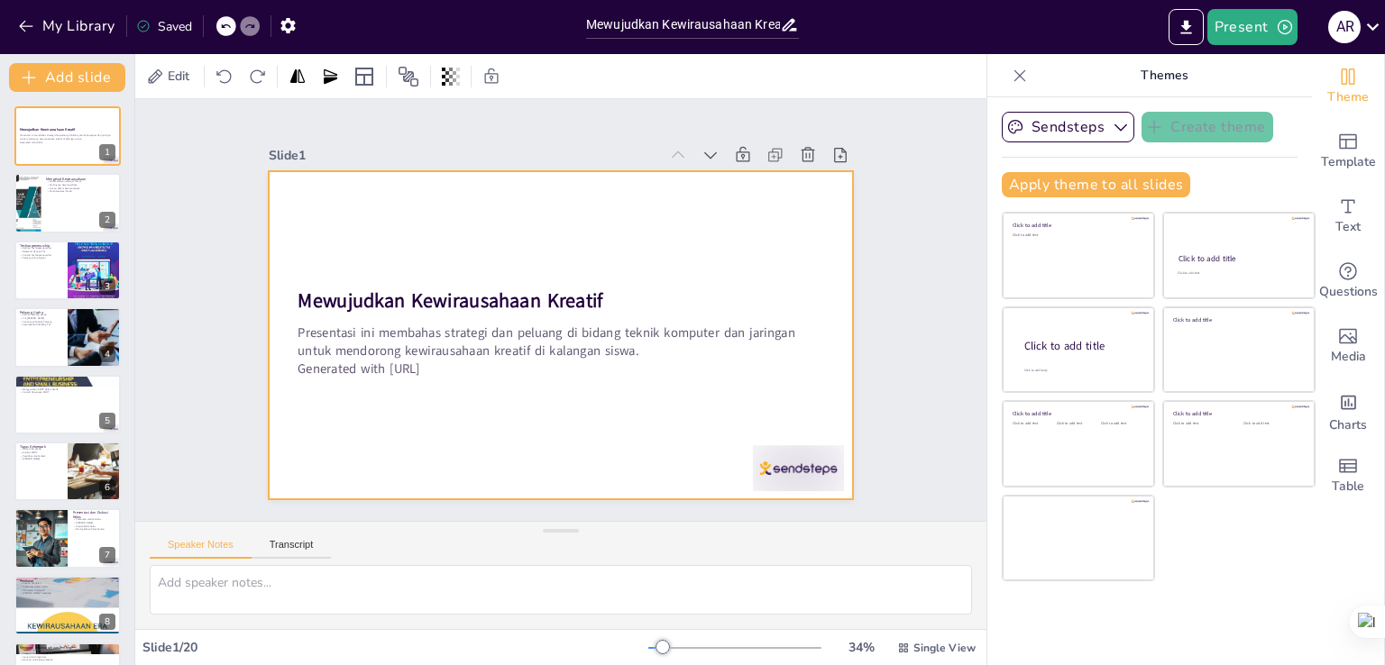
checkbox input "true"
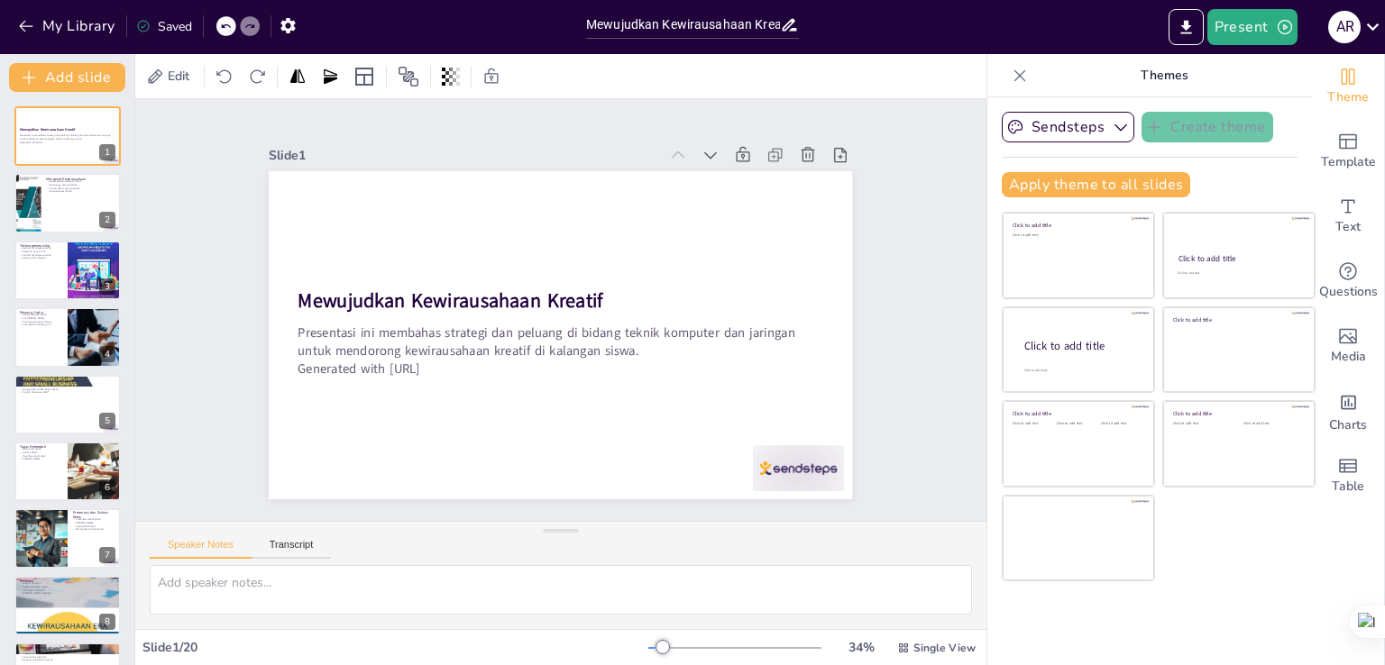
checkbox input "true"
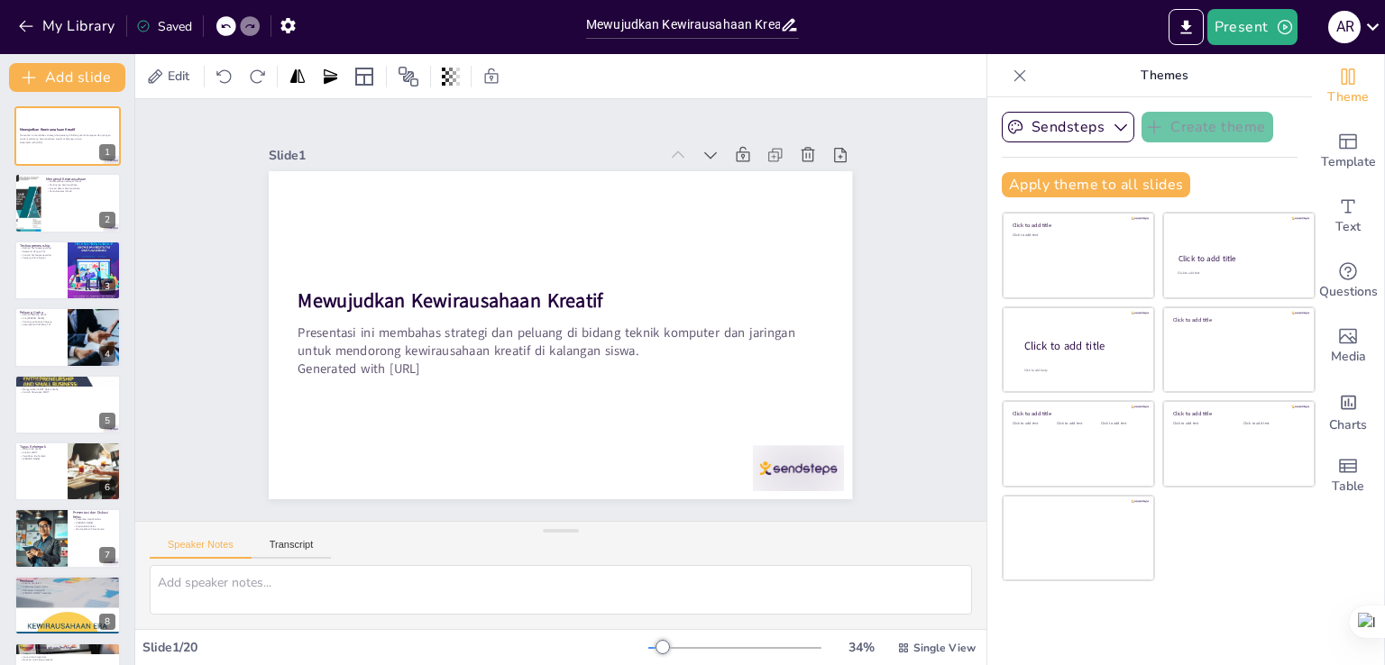
checkbox input "true"
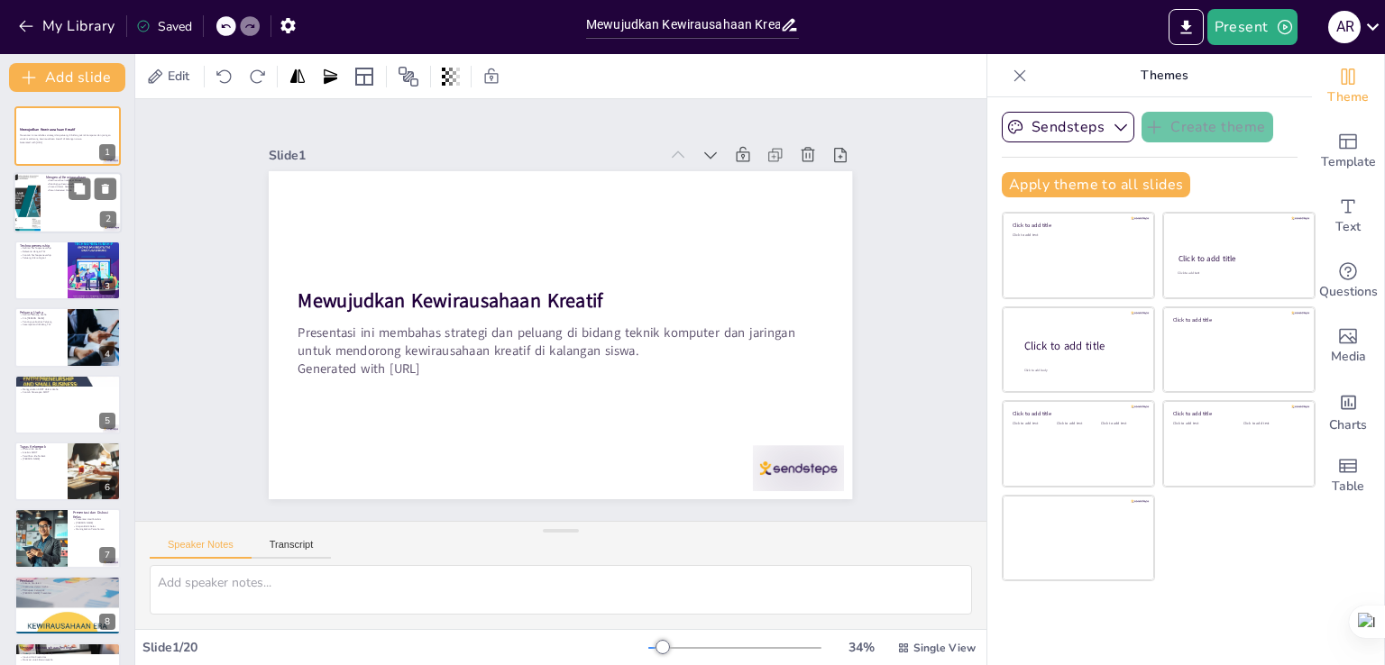
checkbox input "true"
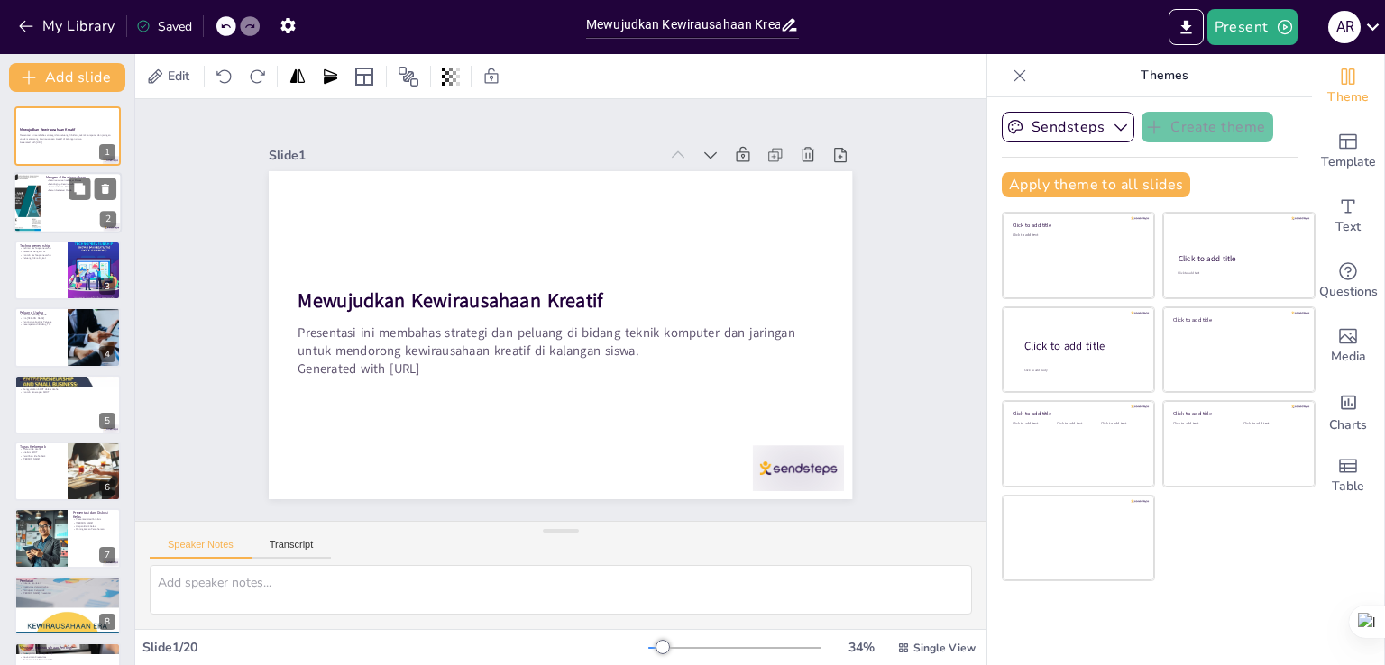
click at [48, 184] on p "Pentingnya Kewirausahaan" at bounding box center [81, 185] width 70 height 4
type textarea "Kewirausahaan adalah proses yang dinamis yang melibatkan penciptaan nilai tamba…"
checkbox input "true"
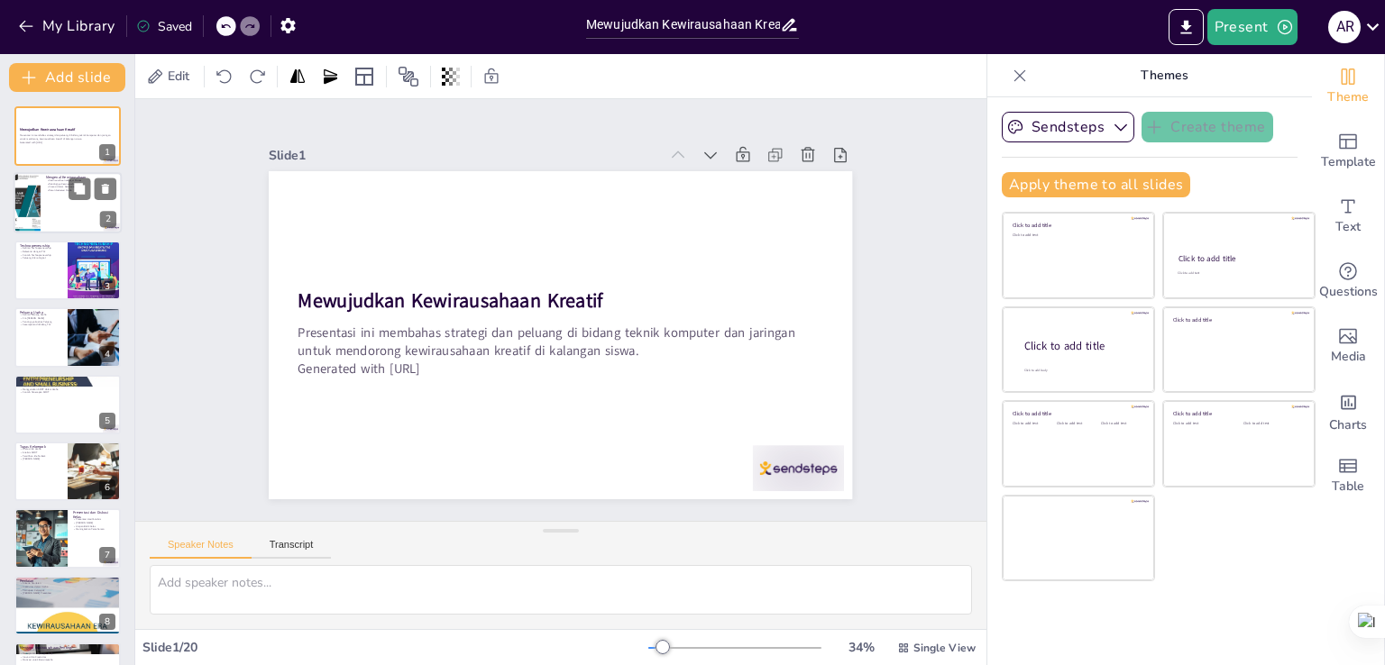
checkbox input "true"
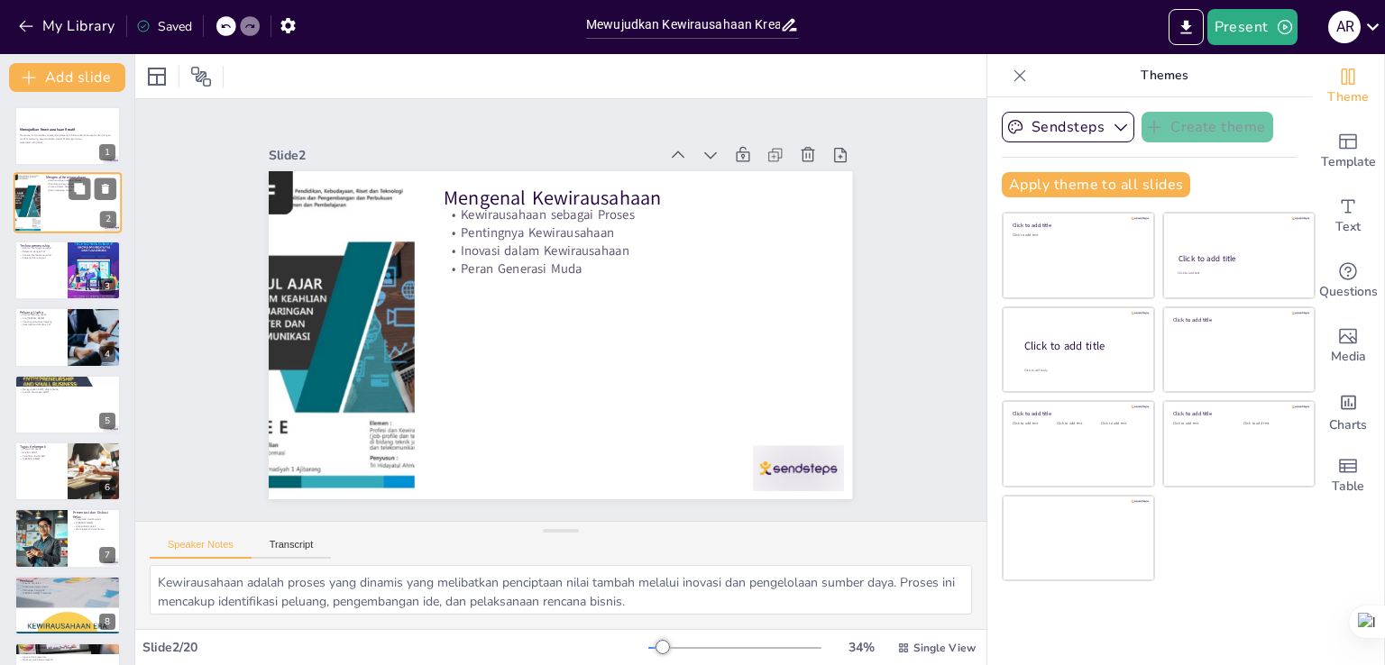
checkbox input "true"
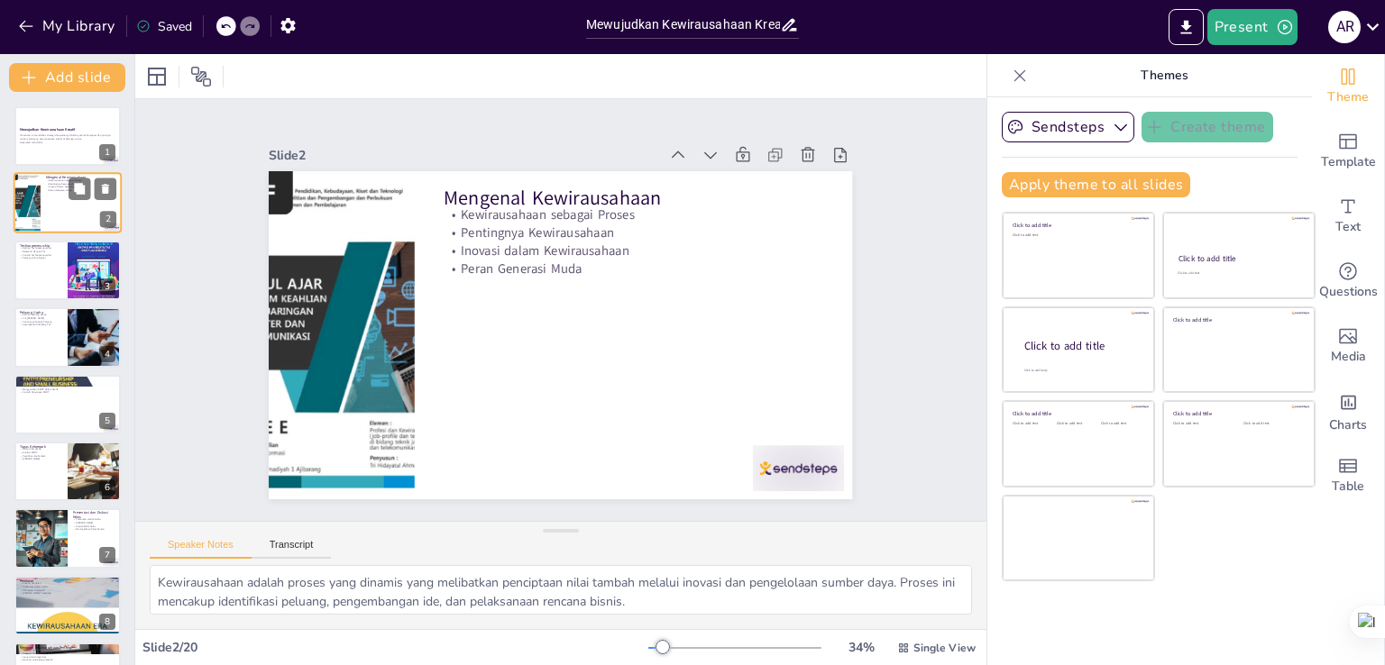
checkbox input "true"
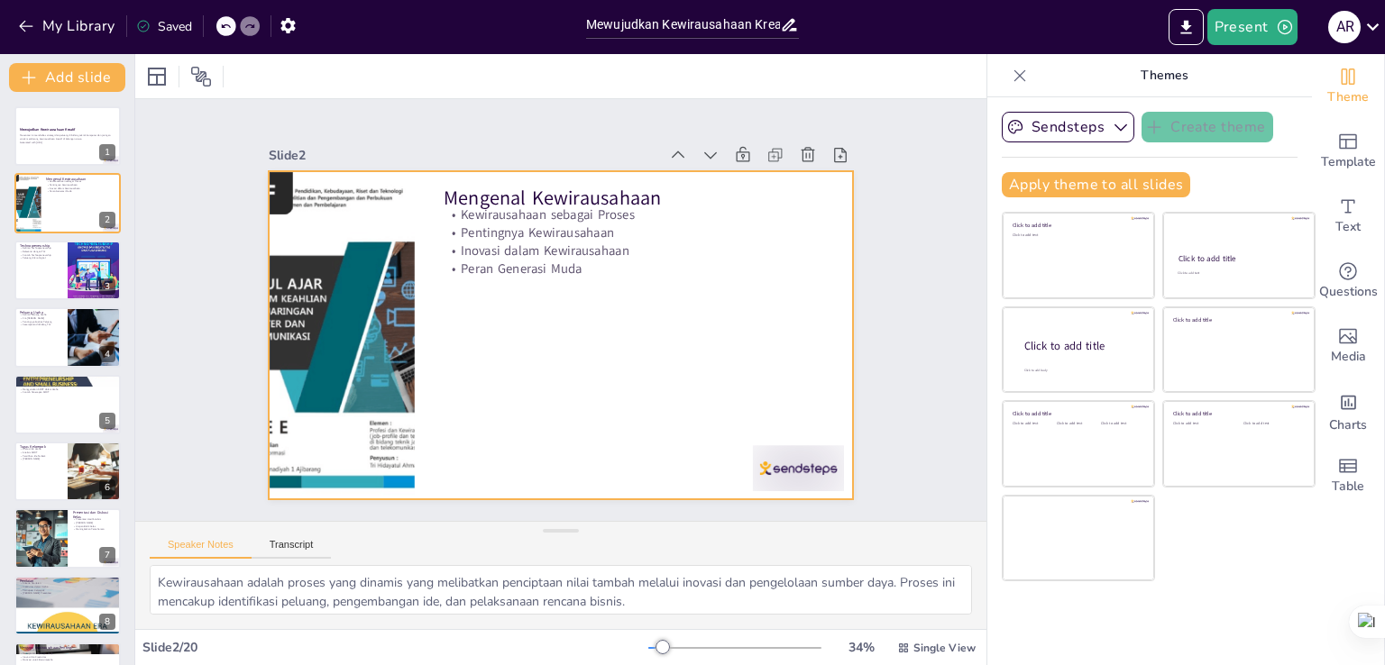
checkbox input "true"
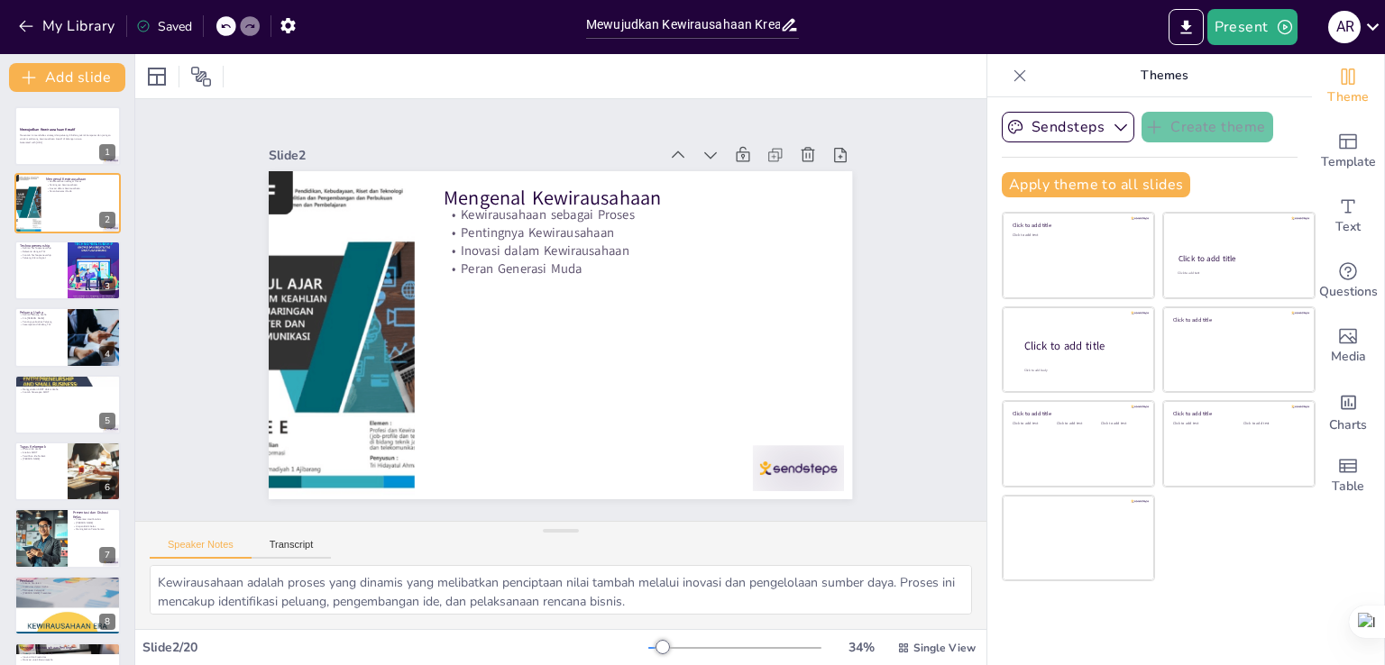
checkbox input "true"
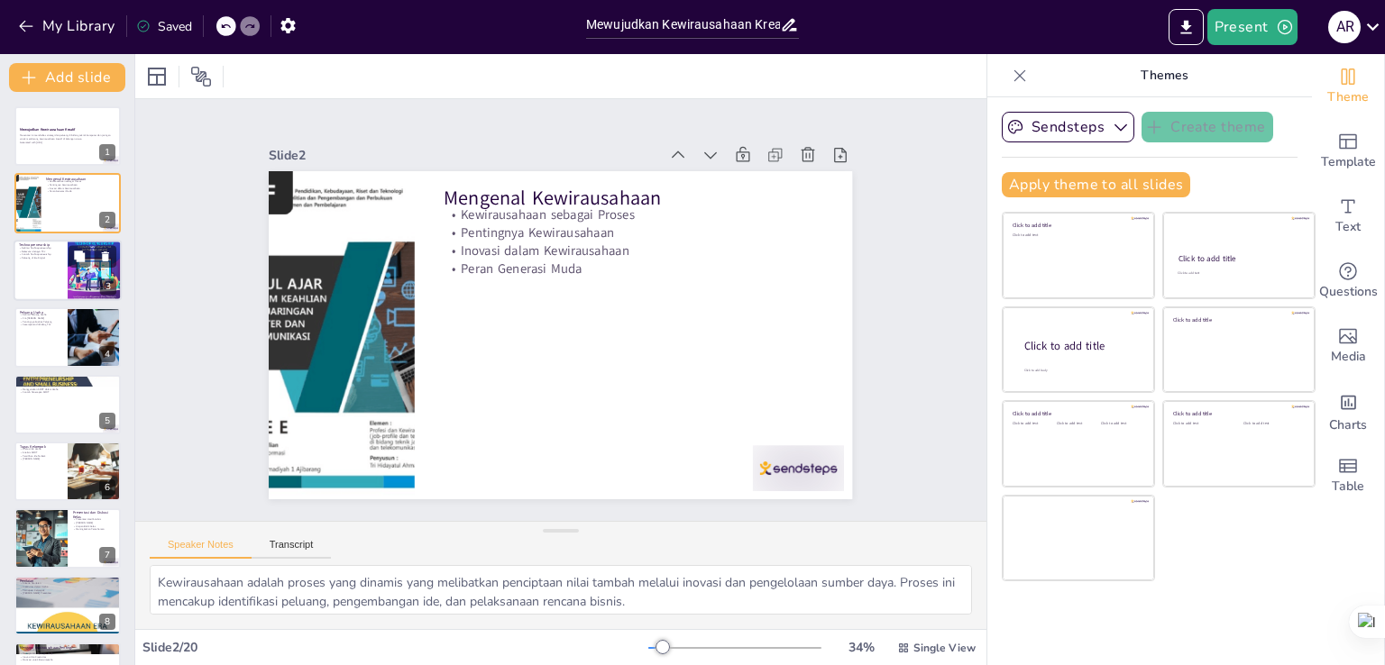
checkbox input "true"
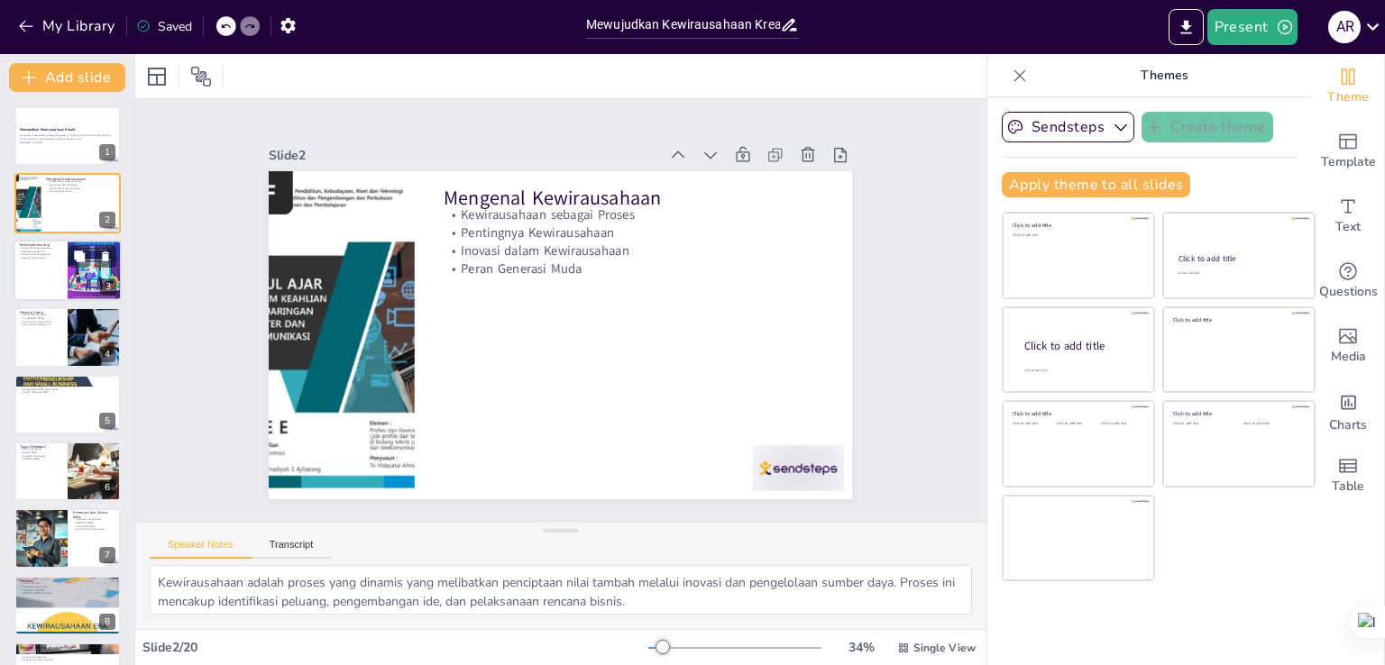
checkbox input "true"
click at [44, 253] on p "Contoh Technopreneurship" at bounding box center [40, 255] width 43 height 4
type textarea "Technopreneurship adalah perpaduan antara teknologi dan kewirausahaan. Ini menc…"
checkbox input "true"
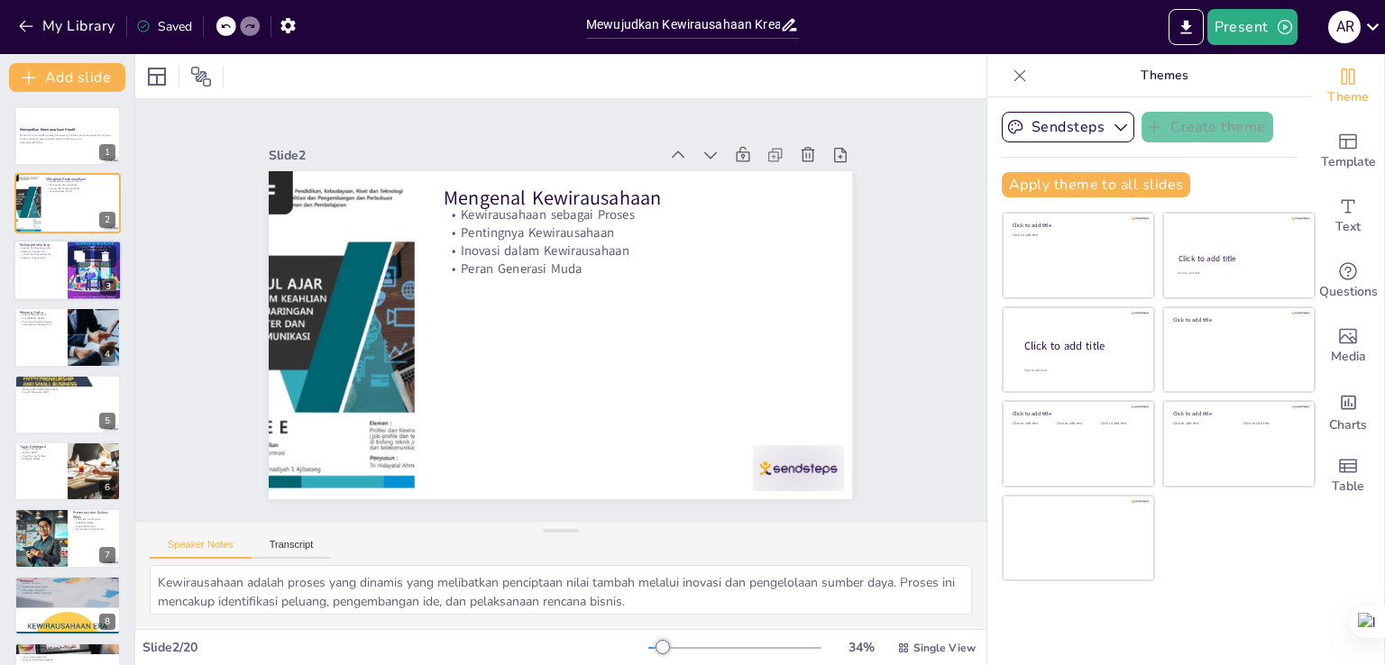
checkbox input "true"
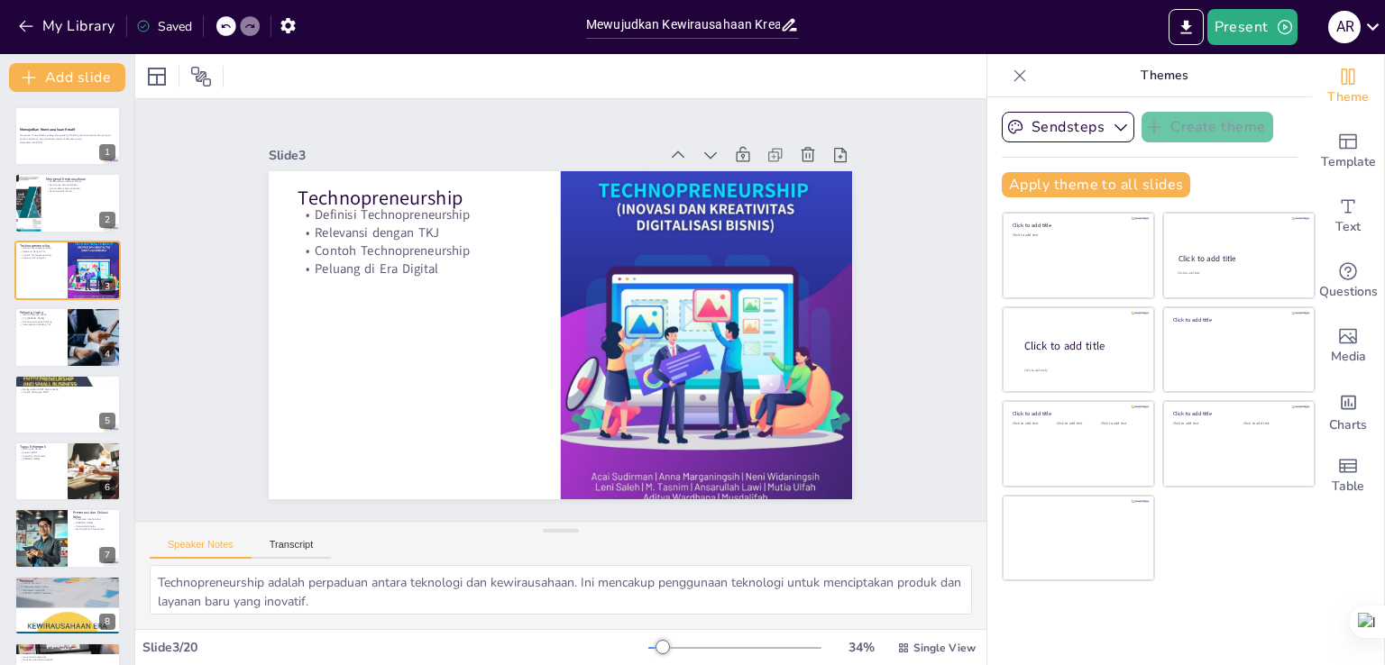
checkbox input "true"
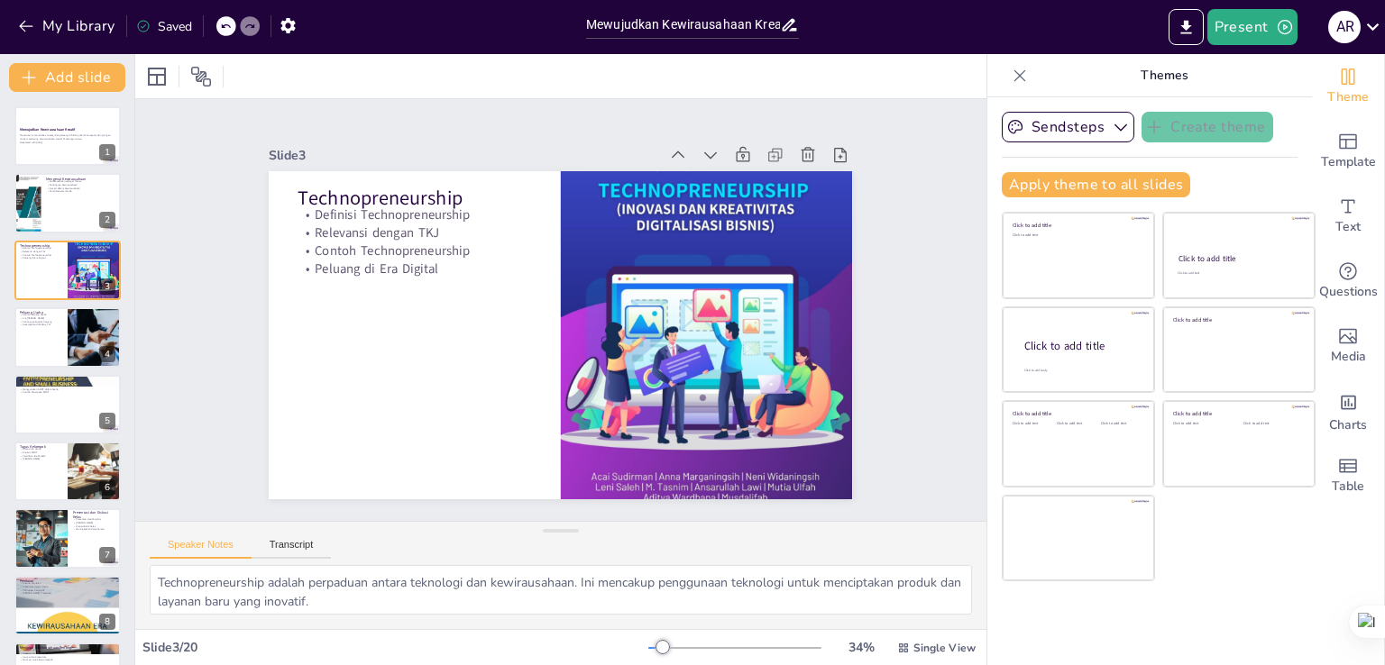
checkbox input "true"
click at [55, 356] on div at bounding box center [68, 337] width 108 height 61
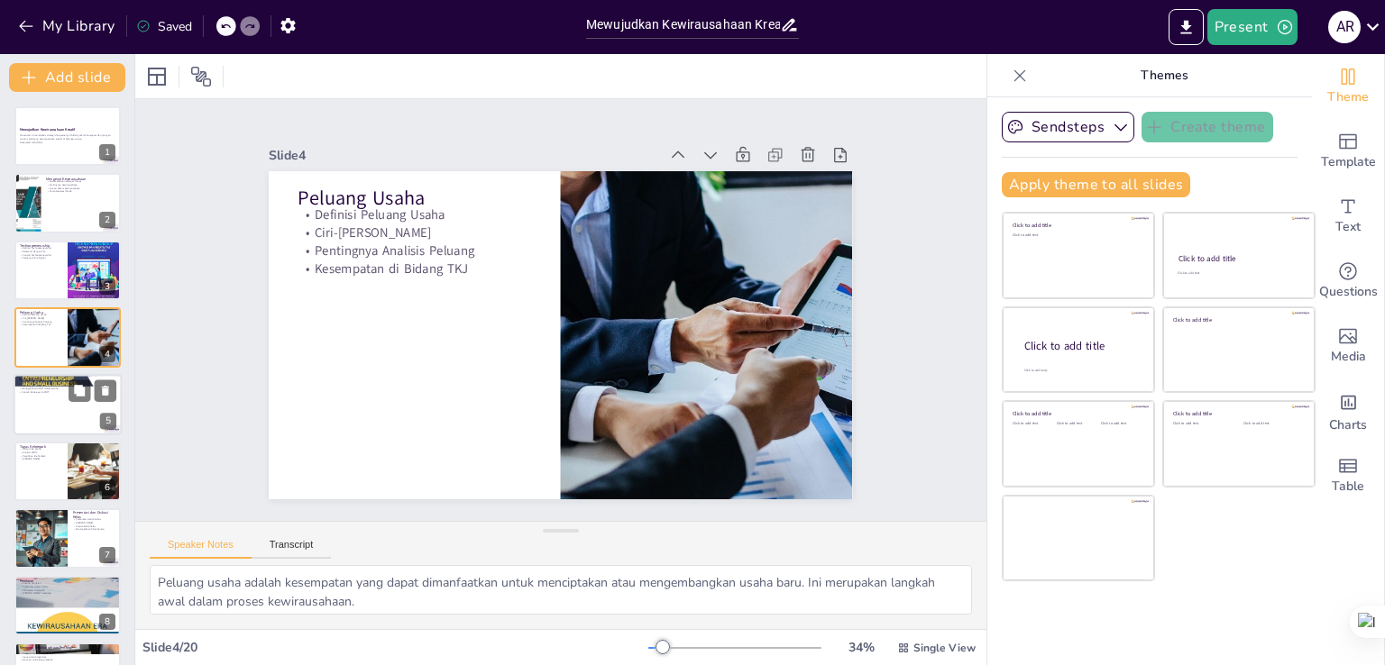
click at [55, 401] on div at bounding box center [68, 404] width 108 height 61
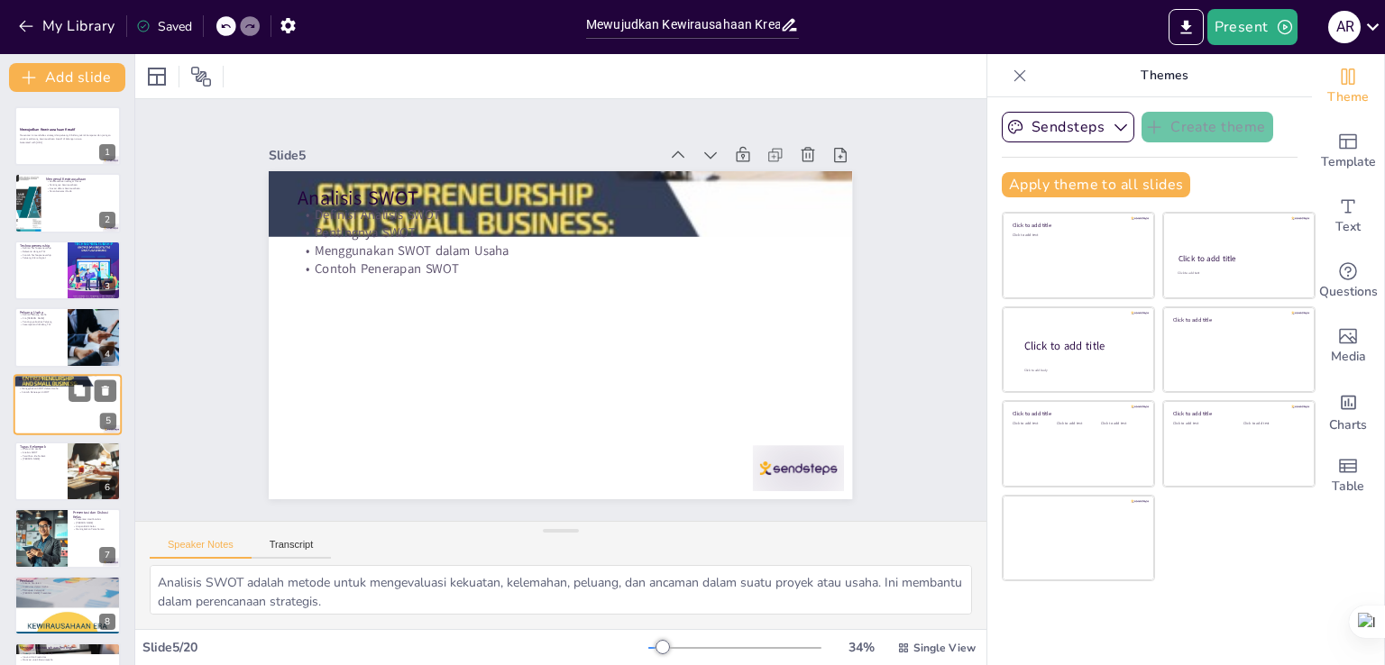
scroll to position [25, 0]
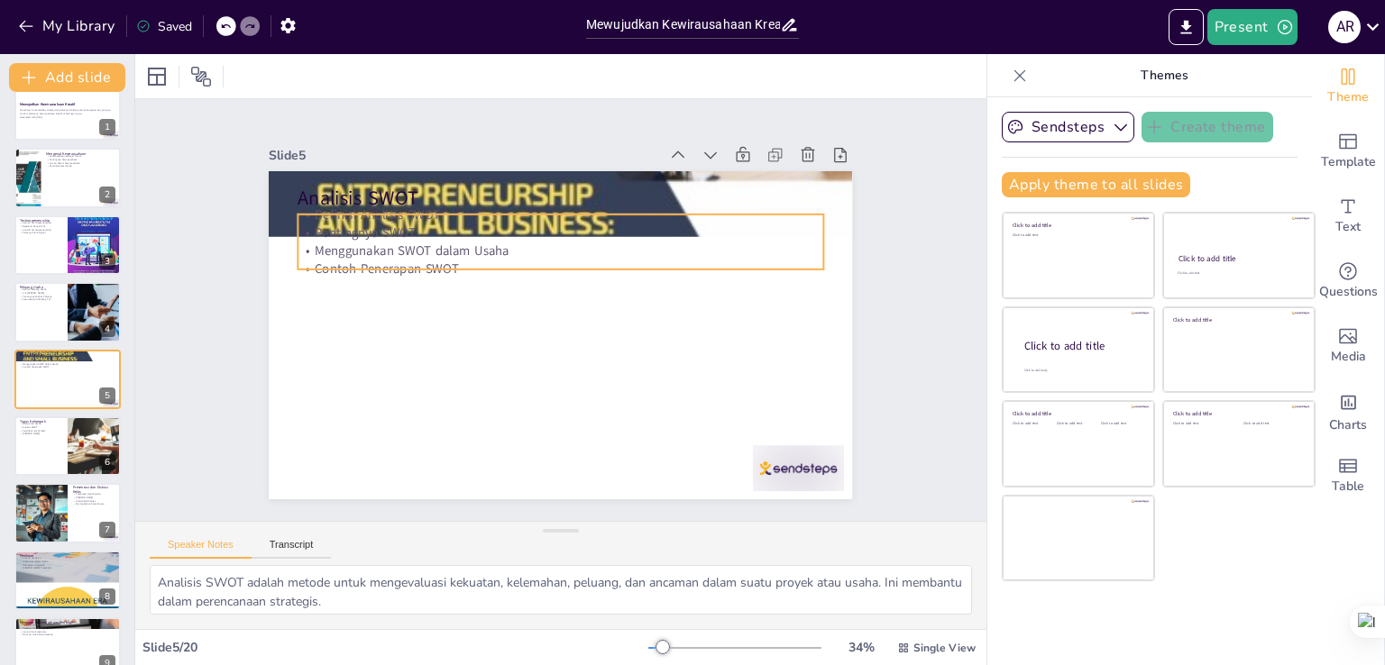
click at [533, 215] on p "Definisi Analisis SWOT" at bounding box center [648, 271] width 230 height 487
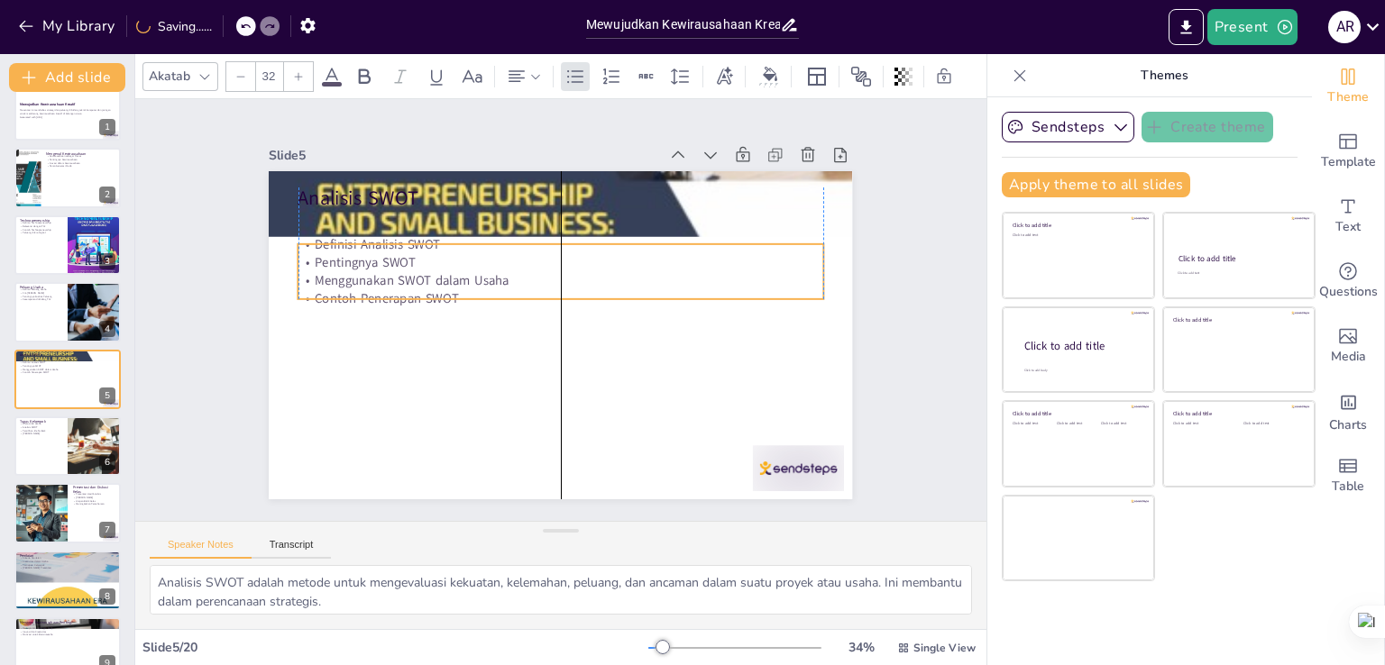
drag, startPoint x: 397, startPoint y: 215, endPoint x: 401, endPoint y: 245, distance: 30.1
click at [401, 245] on p "Definisi Analisis SWOT" at bounding box center [574, 245] width 517 height 126
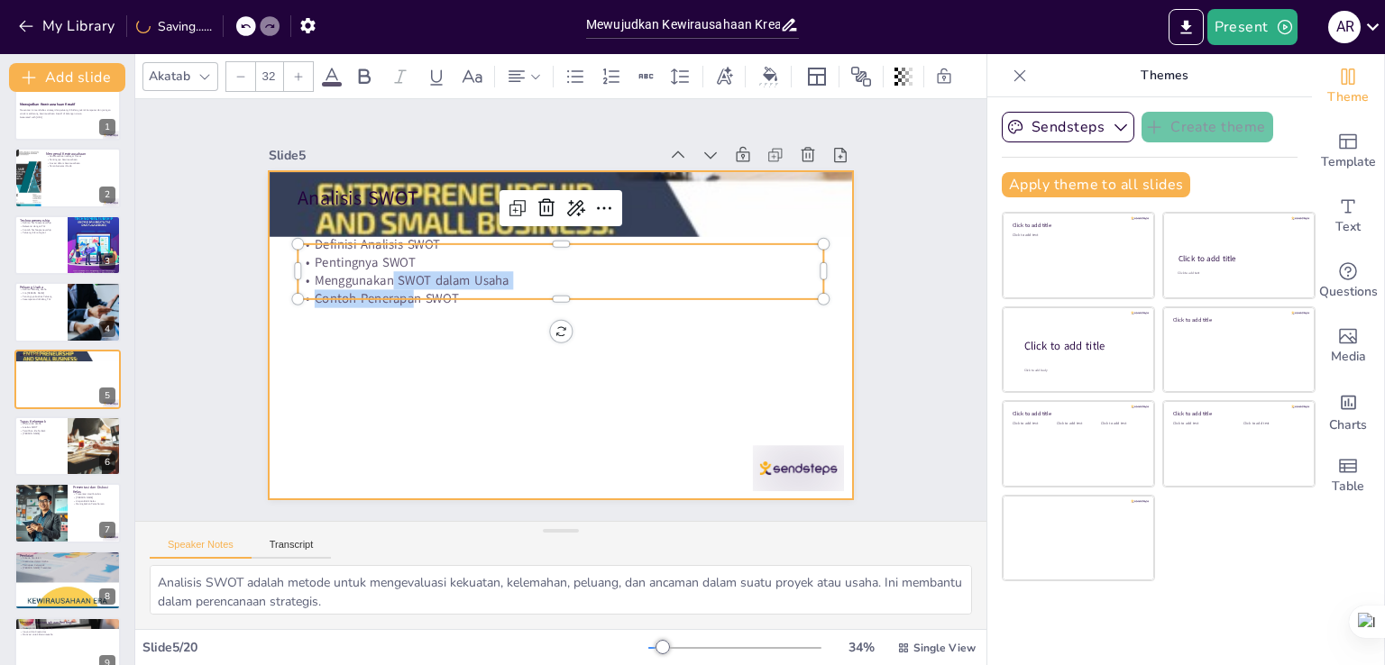
drag, startPoint x: 381, startPoint y: 279, endPoint x: 372, endPoint y: 328, distance: 50.4
click at [372, 328] on div "Analisis SWOT Definisi Analisis SWOT Pentingnya SWOT Menggunakan SWOT dalam Usa…" at bounding box center [558, 285] width 615 height 388
click at [397, 400] on div at bounding box center [560, 335] width 583 height 328
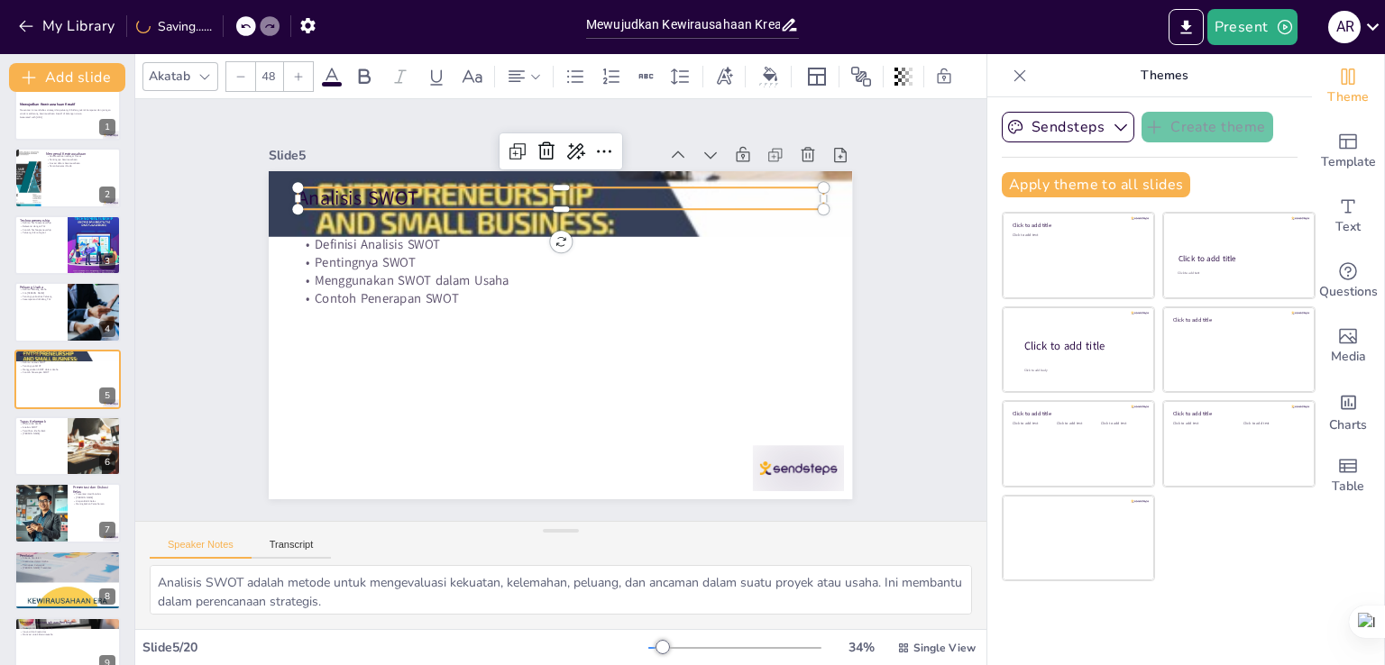
click at [613, 203] on div "Analisis SWOT Definisi Analisis SWOT Pentingnya SWOT Menggunakan SWOT dalam Usa…" at bounding box center [575, 290] width 665 height 609
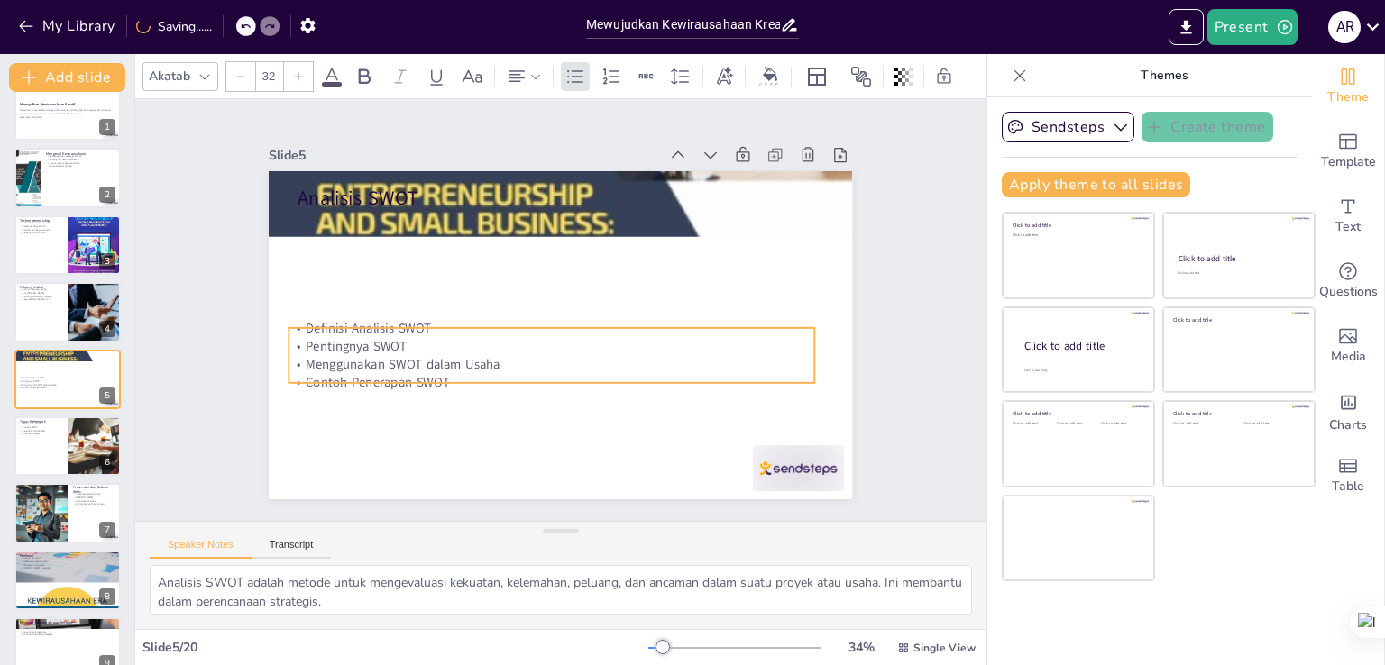
drag, startPoint x: 424, startPoint y: 267, endPoint x: 415, endPoint y: 348, distance: 81.6
click at [415, 348] on p "Menggunakan SWOT dalam Usaha" at bounding box center [547, 257] width 487 height 231
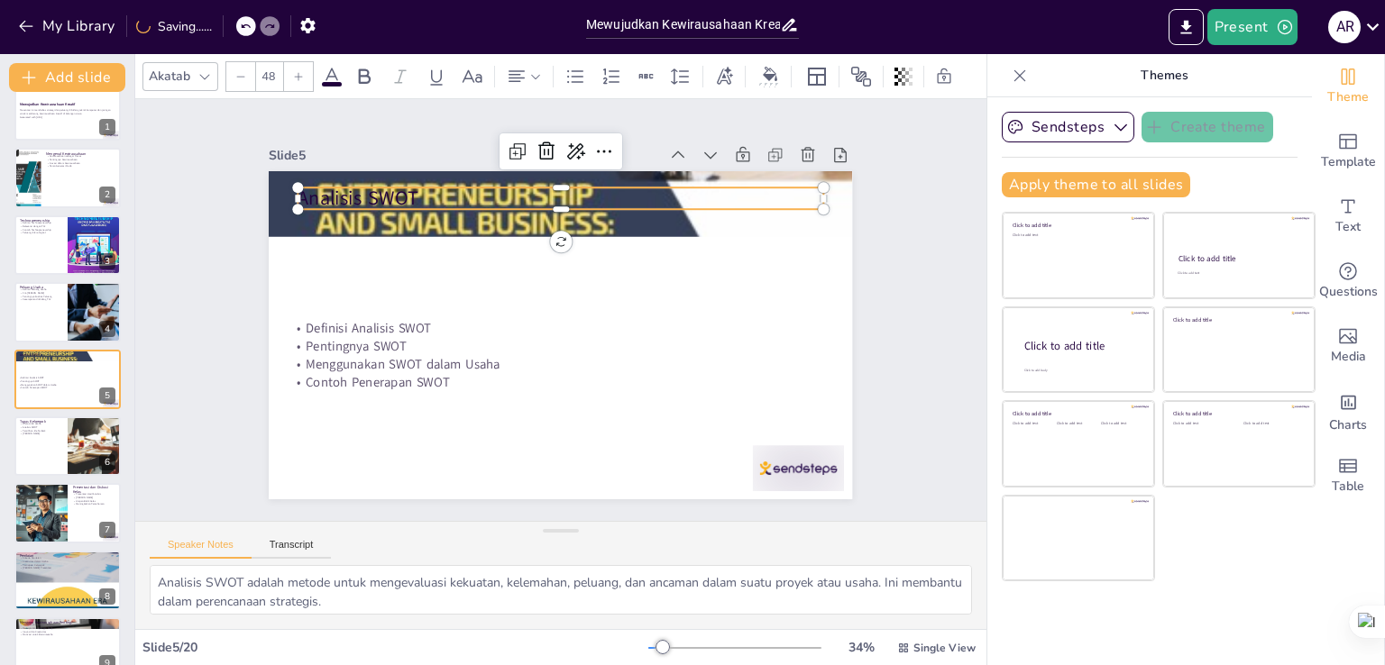
click at [435, 189] on p "Analisis SWOT" at bounding box center [450, 298] width 82 height 525
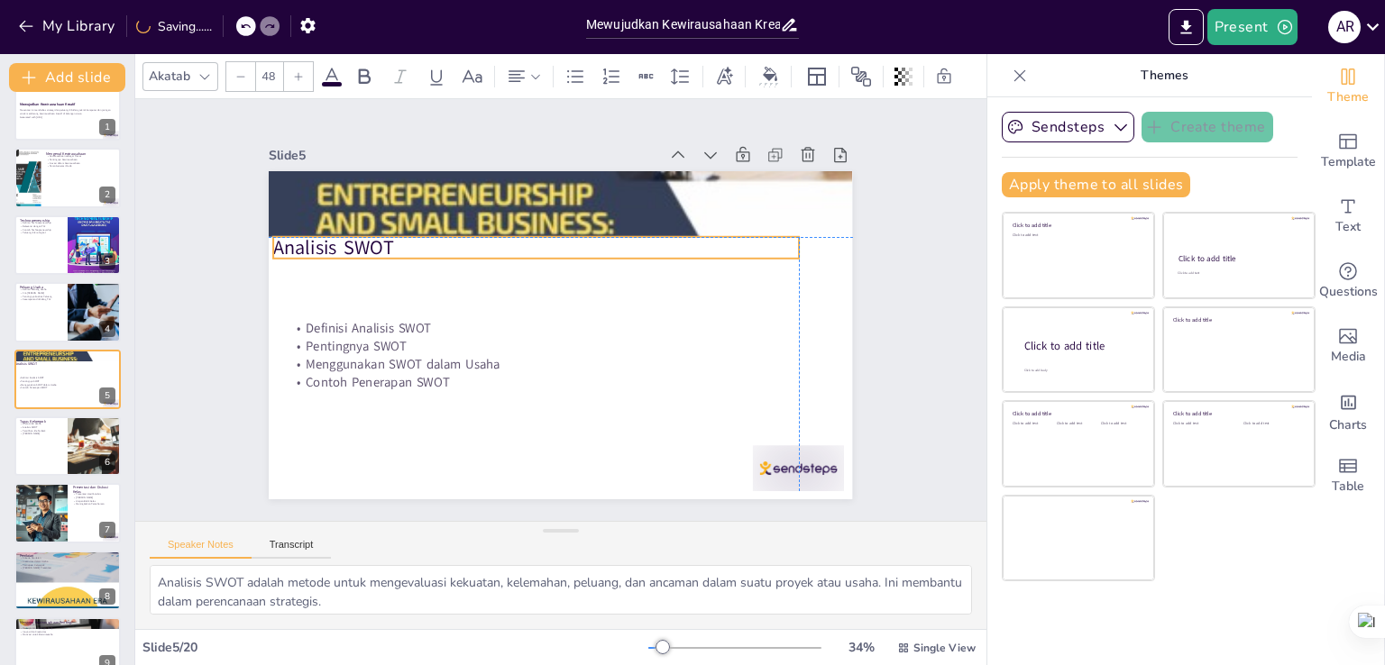
drag, startPoint x: 435, startPoint y: 189, endPoint x: 412, endPoint y: 239, distance: 54.8
click at [461, 239] on p "Analisis SWOT" at bounding box center [626, 326] width 330 height 441
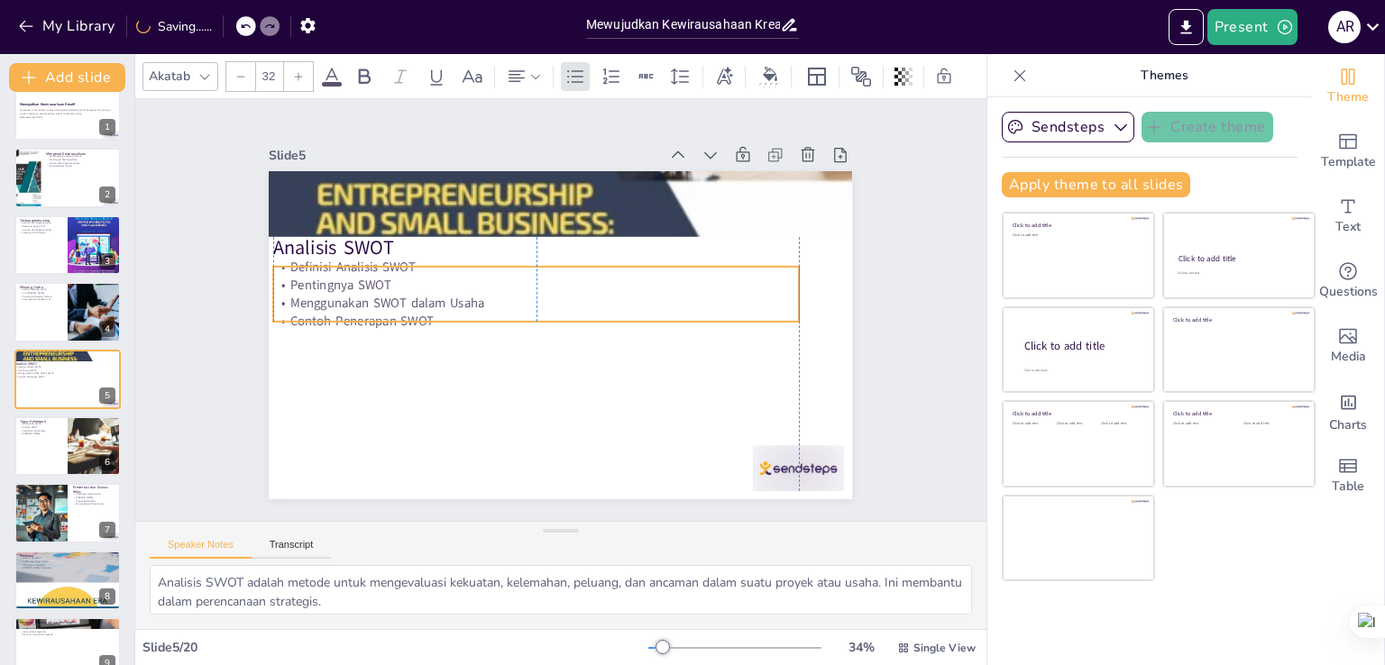
drag, startPoint x: 375, startPoint y: 343, endPoint x: 361, endPoint y: 282, distance: 63.0
click at [361, 282] on p "Pentingnya SWOT" at bounding box center [576, 341] width 505 height 179
click at [44, 441] on div at bounding box center [68, 446] width 108 height 61
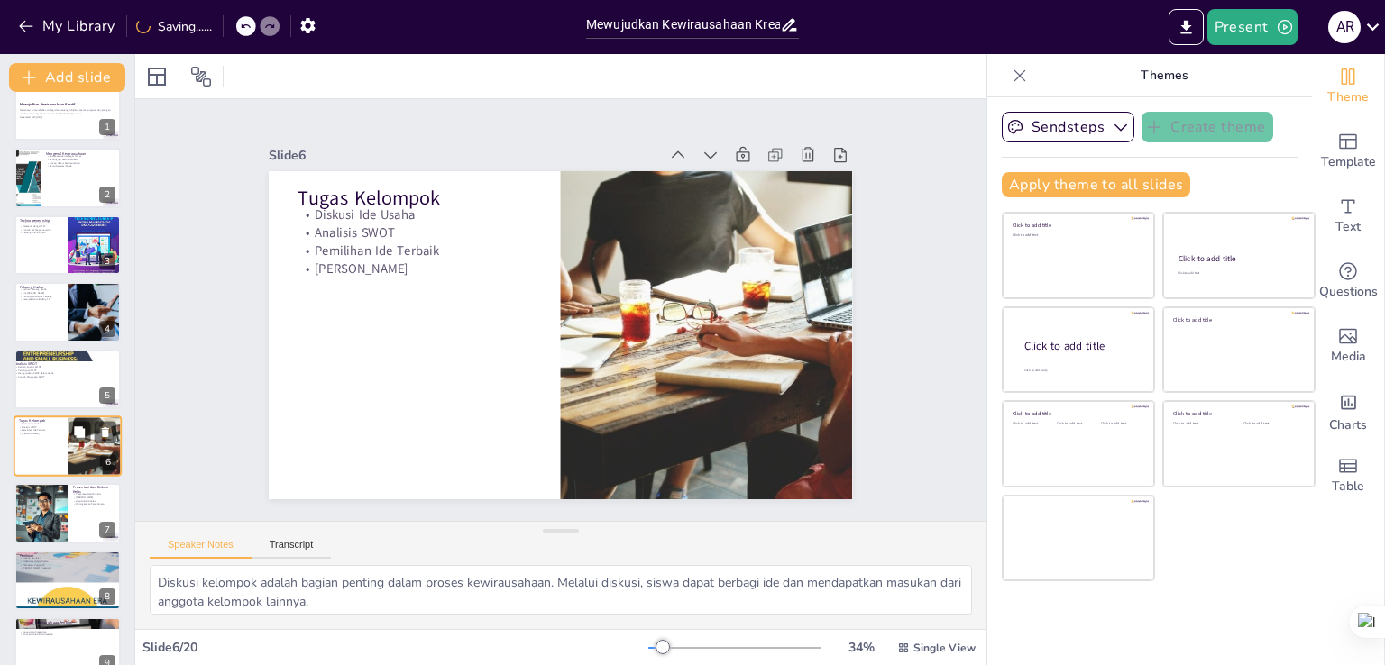
scroll to position [93, 0]
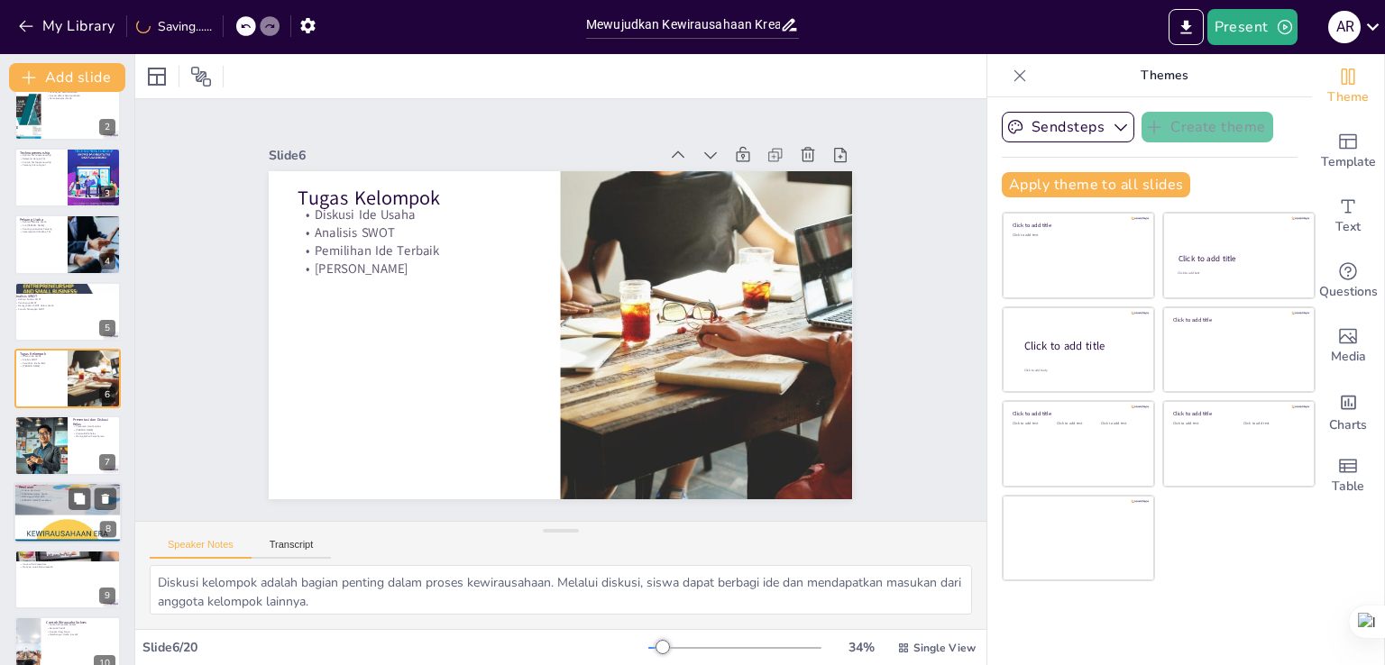
click at [44, 499] on p "[PERSON_NAME] Presentasi" at bounding box center [67, 501] width 97 height 4
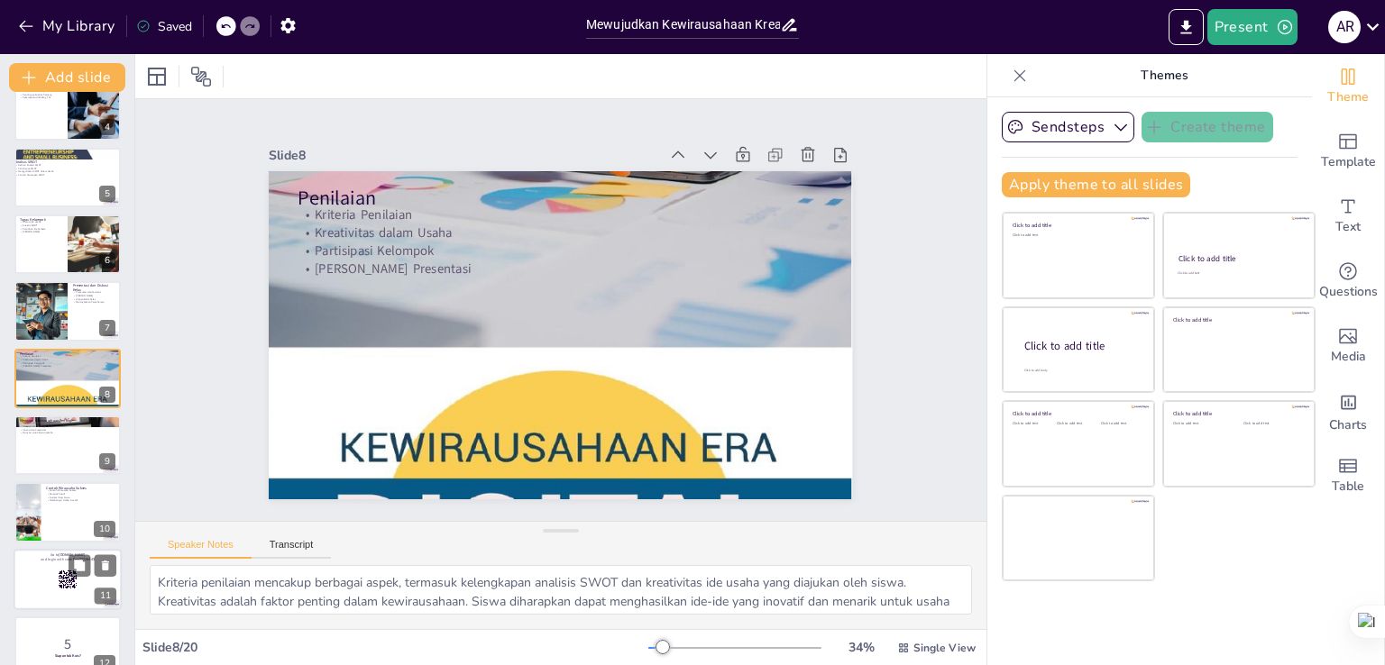
click at [36, 594] on div at bounding box center [68, 579] width 108 height 61
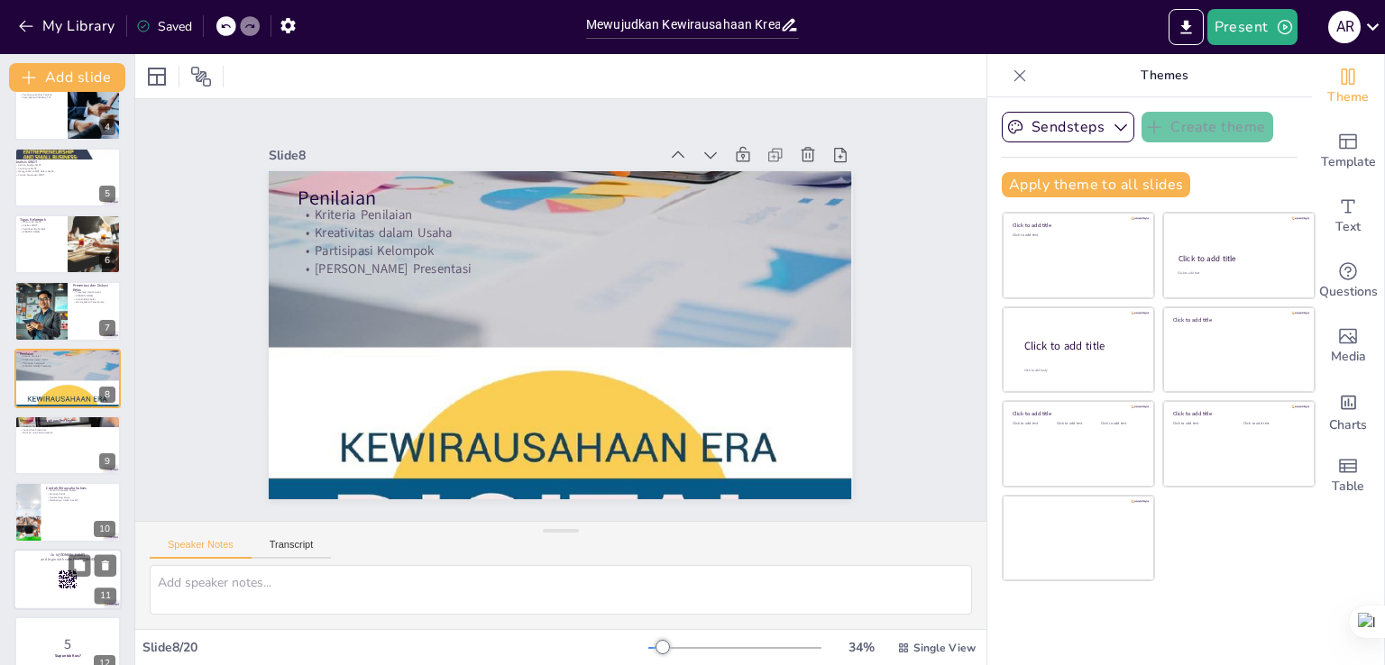
scroll to position [428, 0]
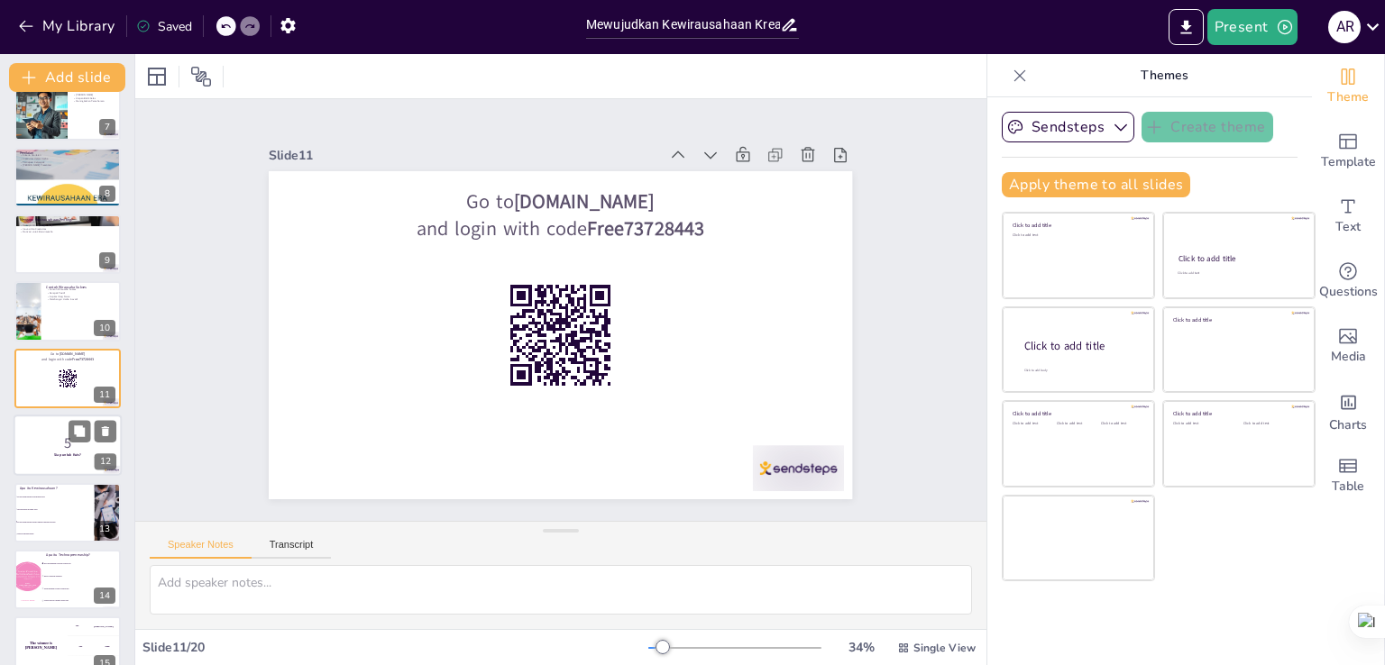
click at [93, 444] on p "5" at bounding box center [67, 444] width 97 height 20
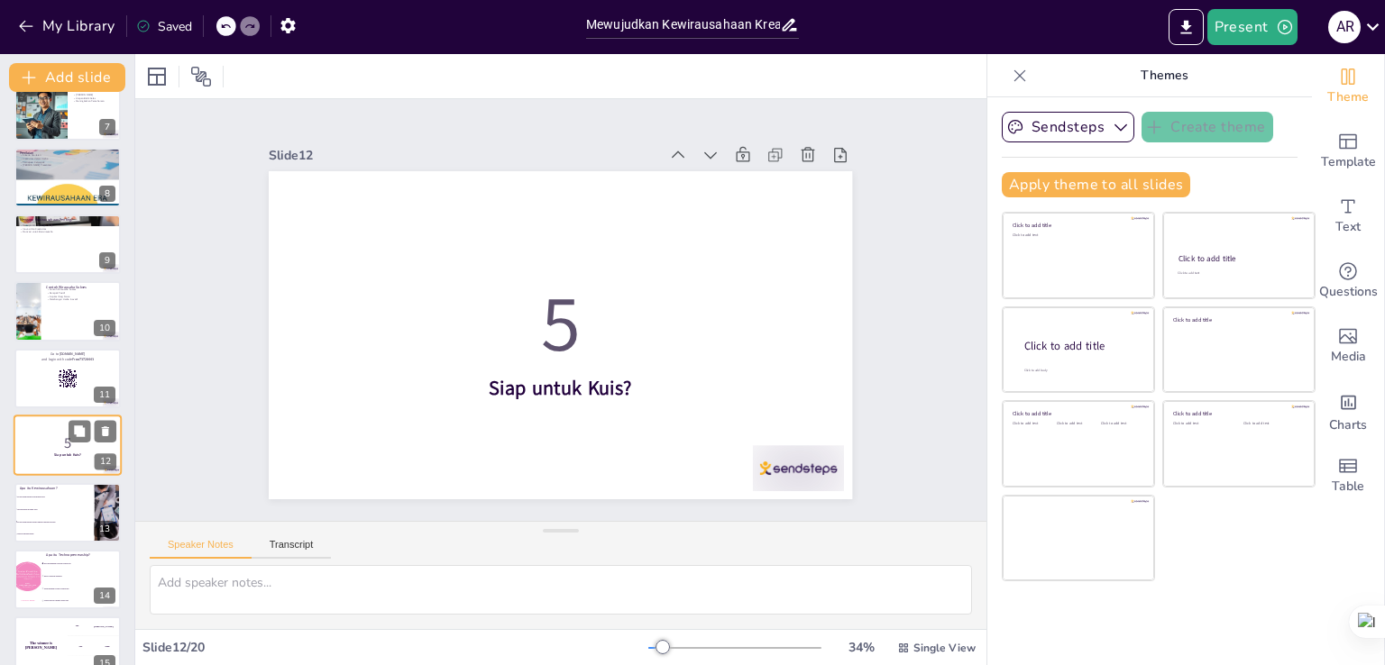
scroll to position [495, 0]
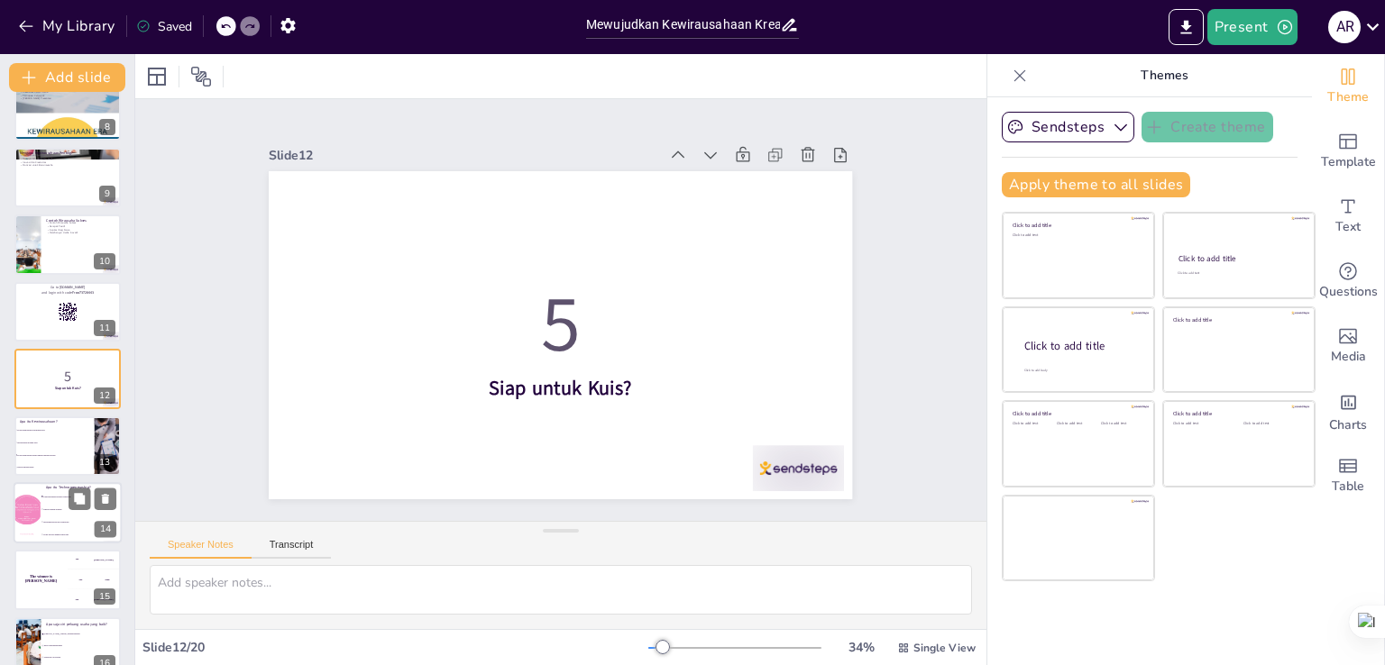
click at [65, 529] on li "Tidak relevan dengan teknologi" at bounding box center [81, 534] width 81 height 13
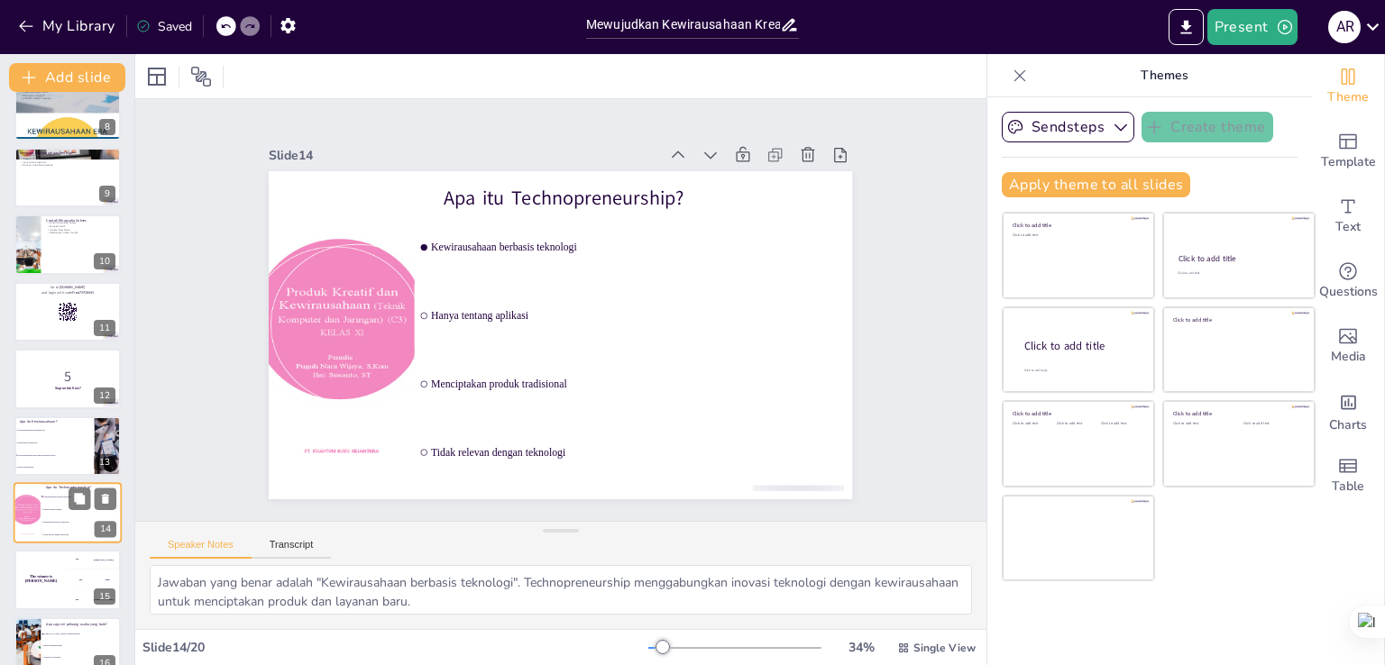
scroll to position [629, 0]
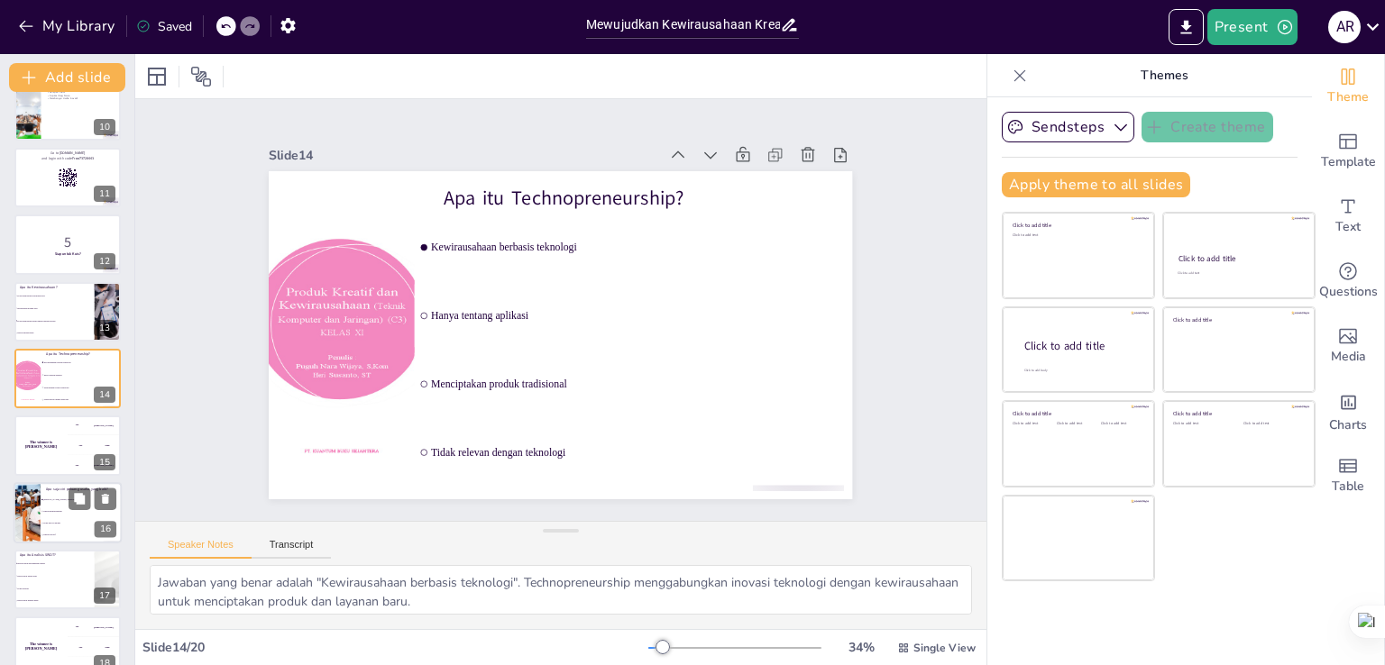
click at [62, 510] on span "Hanya menguntungkan" at bounding box center [82, 511] width 78 height 3
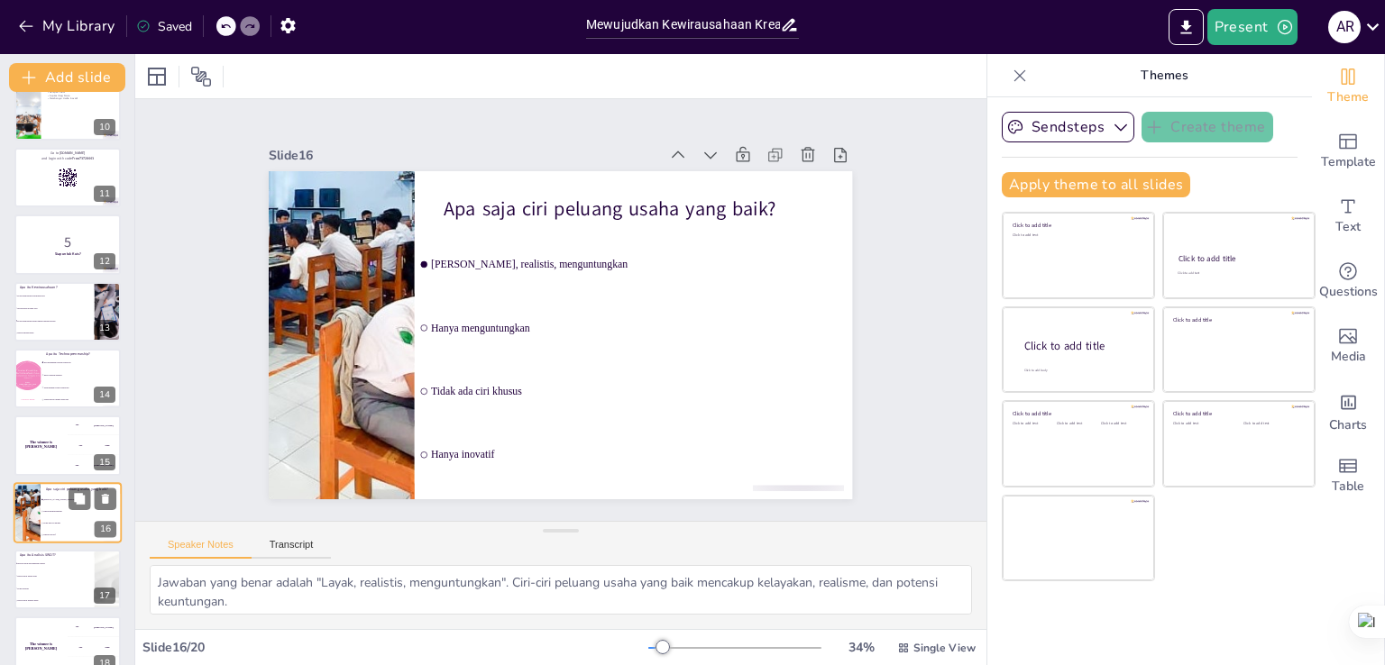
scroll to position [764, 0]
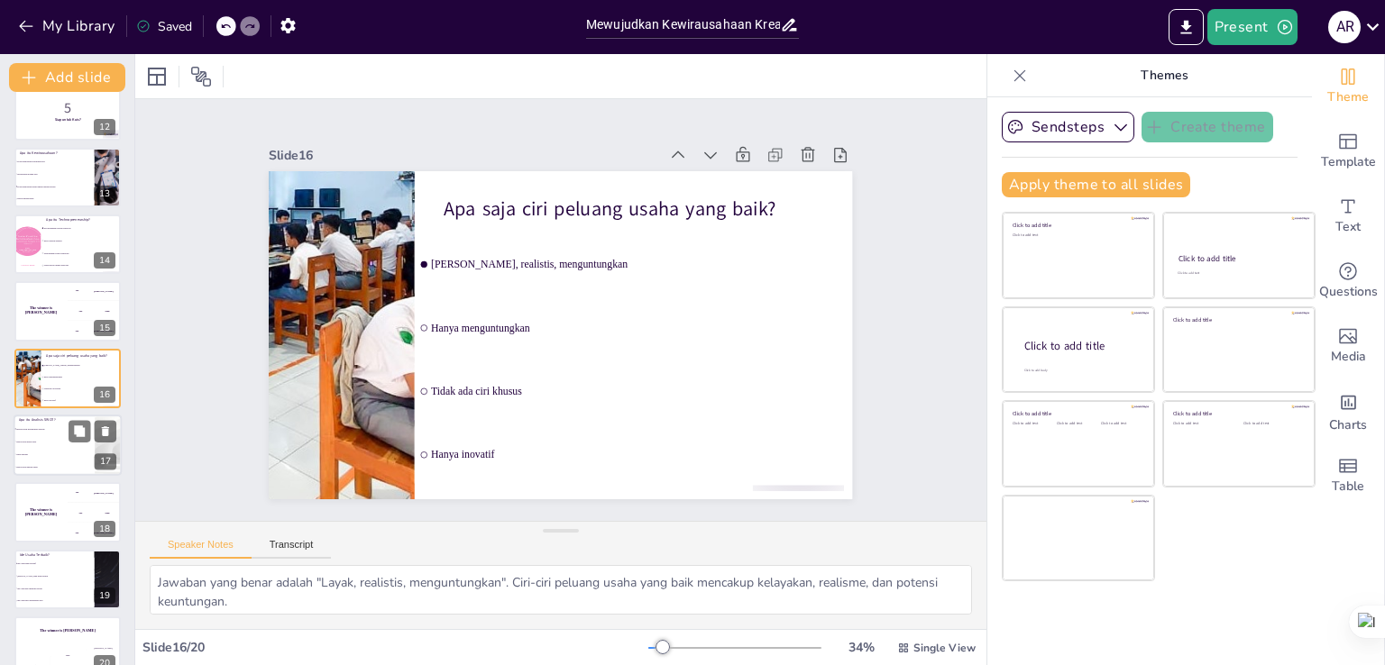
click at [43, 459] on li "Tidak berguna" at bounding box center [54, 454] width 81 height 13
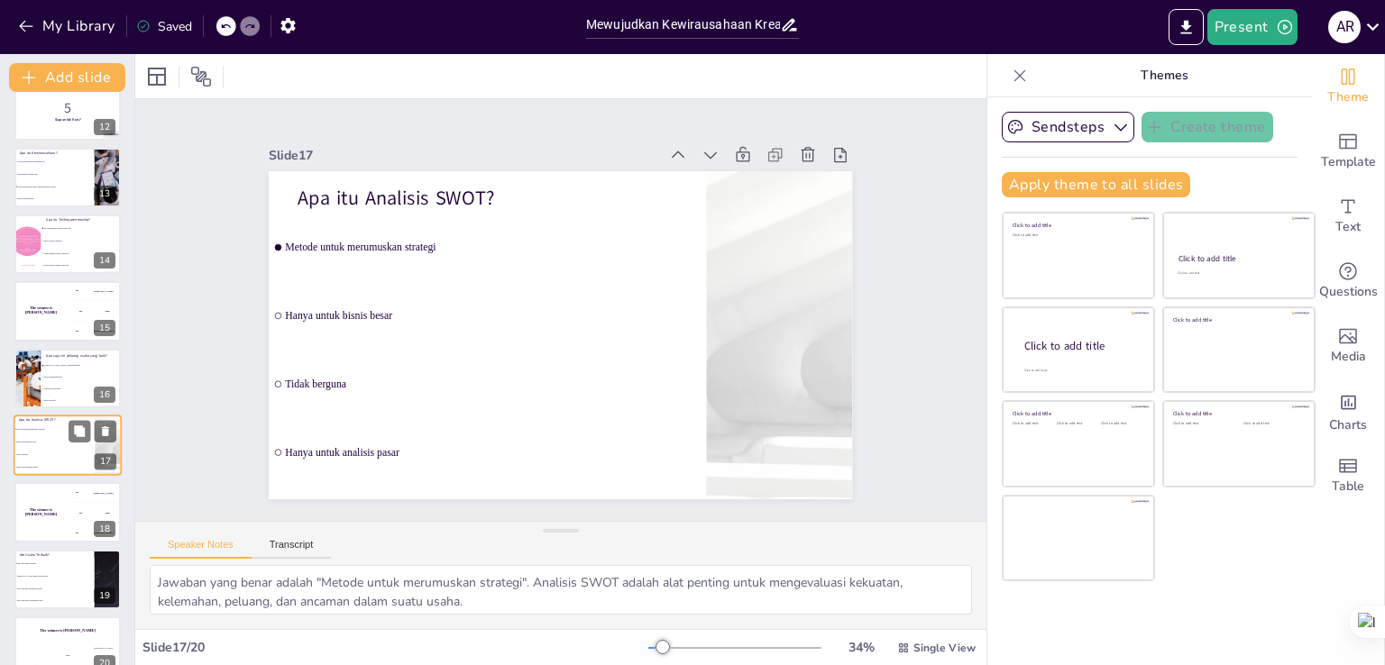
scroll to position [789, 0]
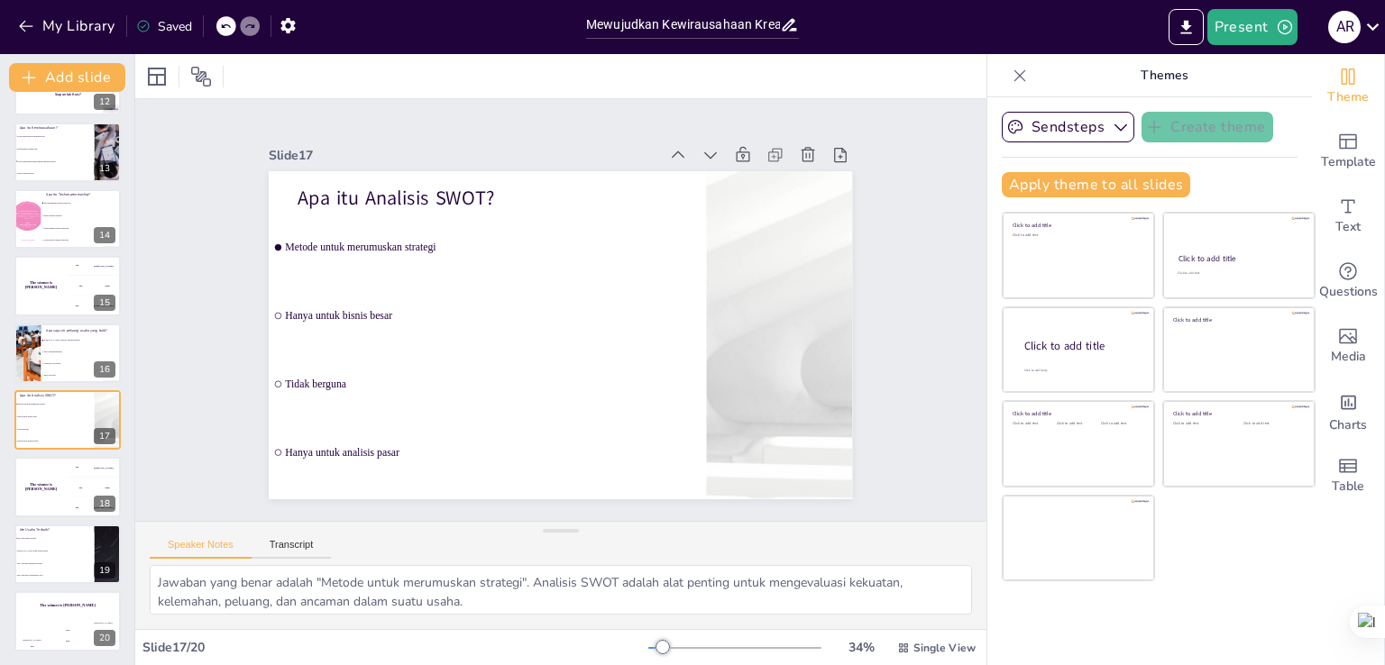
click at [40, 529] on p "Ide Usaha Terbaik?" at bounding box center [54, 528] width 70 height 5
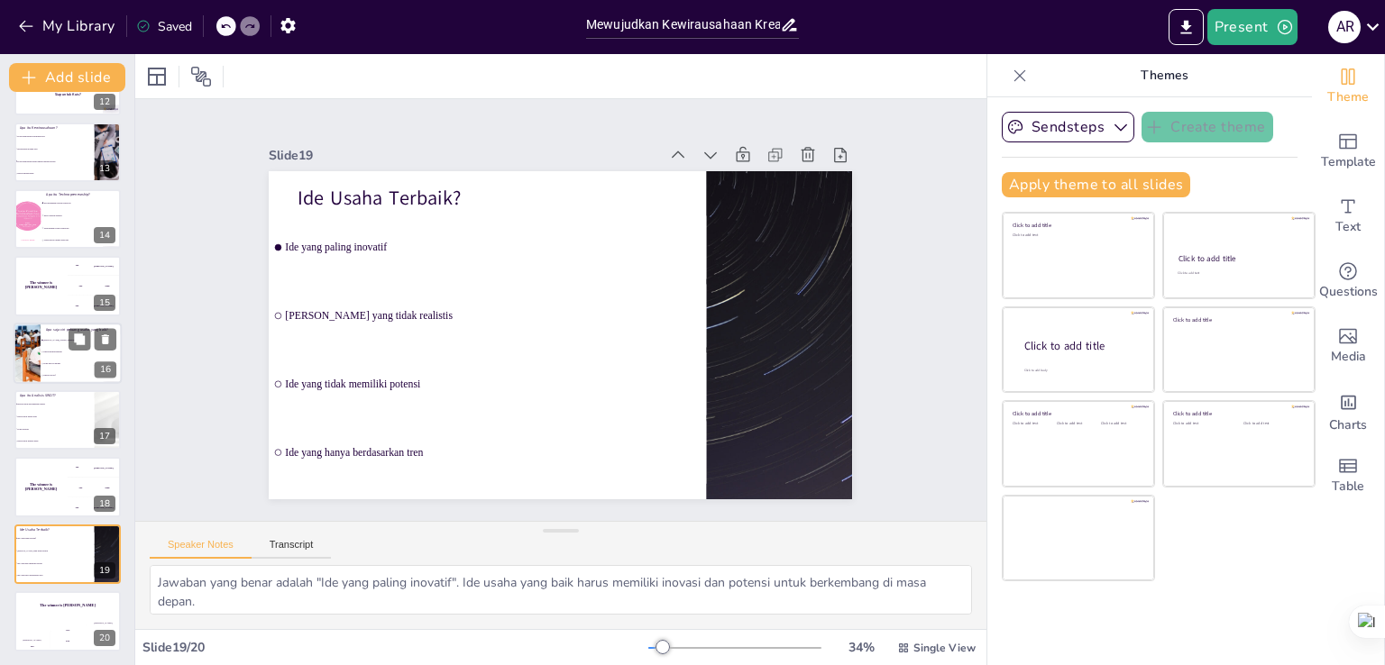
click at [76, 358] on li "Tidak ada ciri khusus" at bounding box center [81, 364] width 81 height 12
